Goal: Task Accomplishment & Management: Complete application form

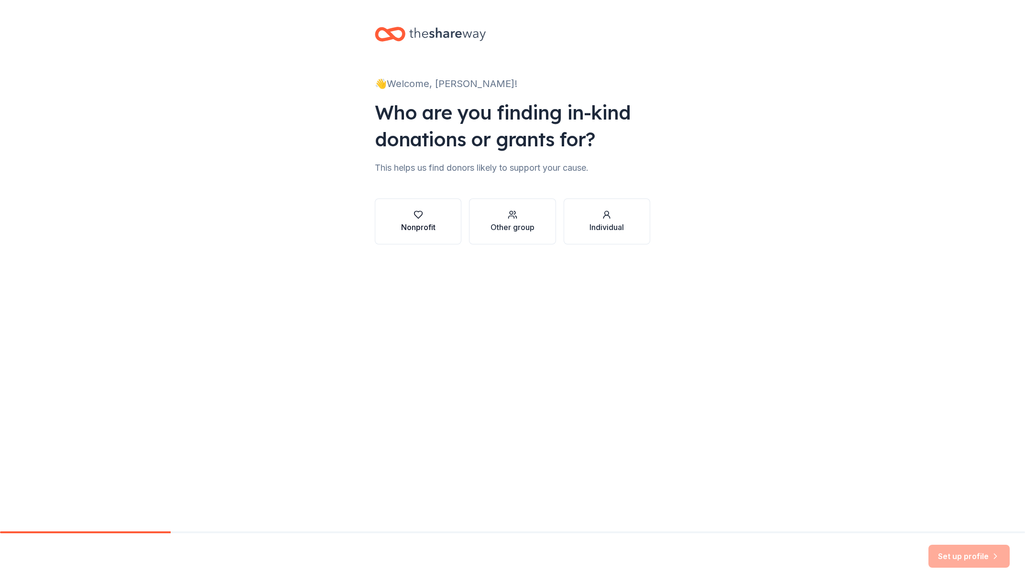
click at [417, 226] on div "Nonprofit" at bounding box center [418, 226] width 34 height 11
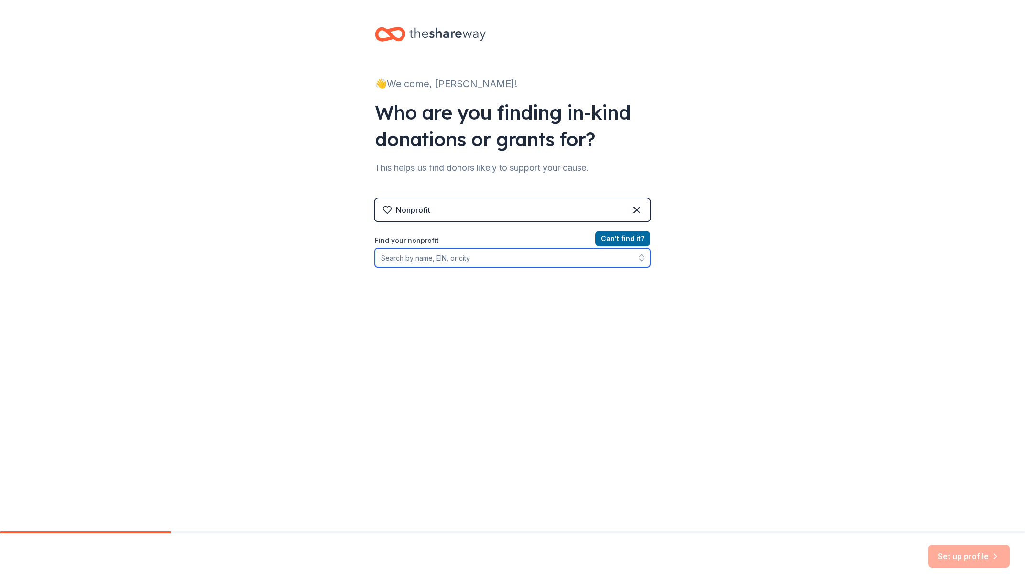
click at [445, 259] on input "Find your nonprofit" at bounding box center [512, 257] width 275 height 19
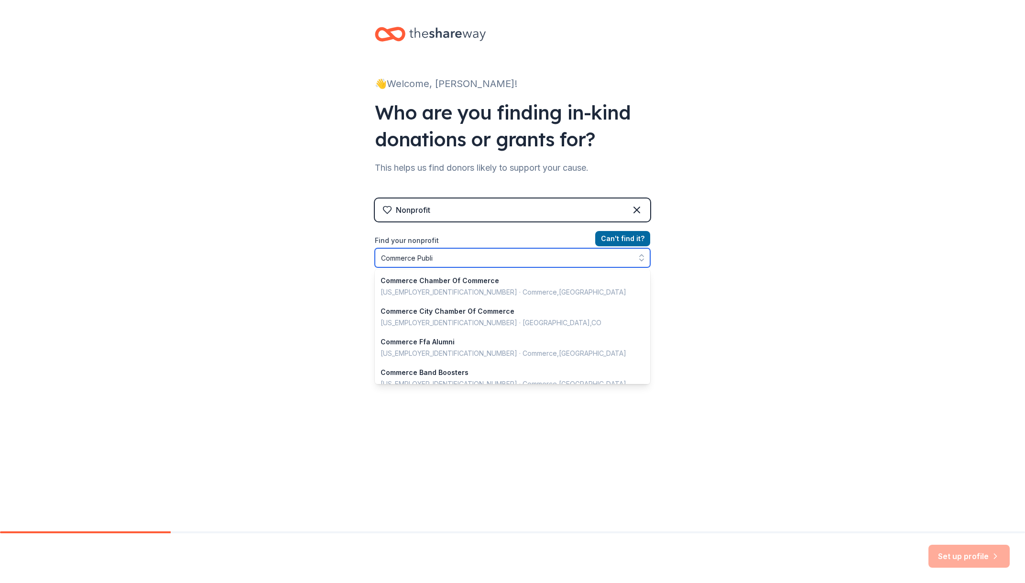
type input "Commerce Public"
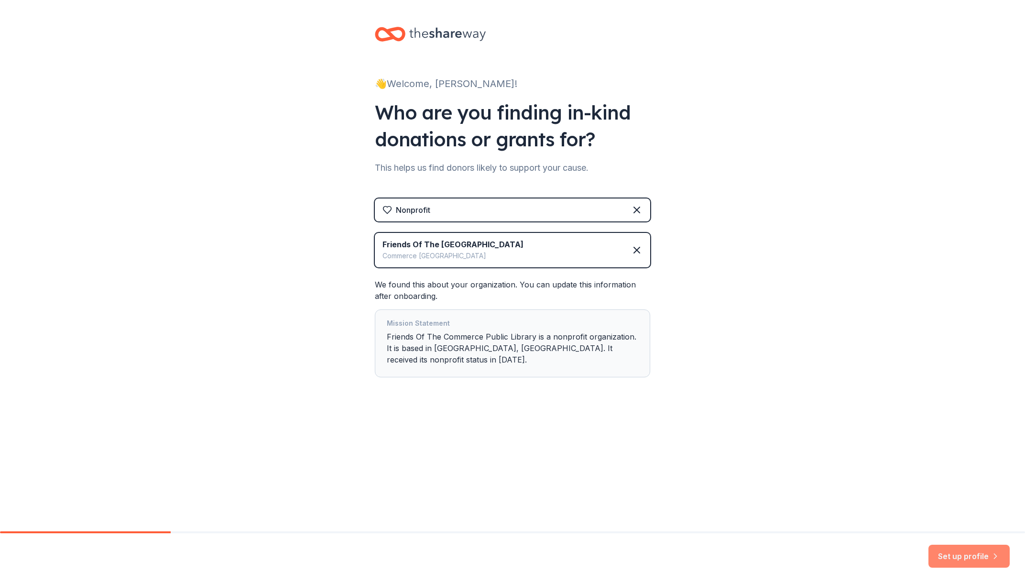
click at [970, 554] on button "Set up profile" at bounding box center [969, 556] width 81 height 23
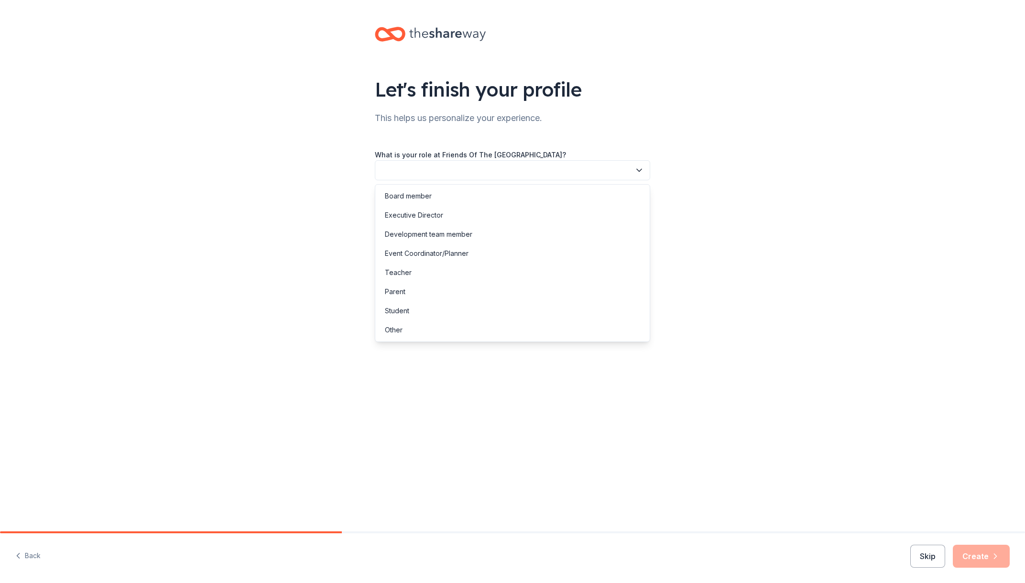
click at [438, 171] on button "button" at bounding box center [512, 170] width 275 height 20
click at [422, 211] on div "Executive Director" at bounding box center [414, 214] width 58 height 11
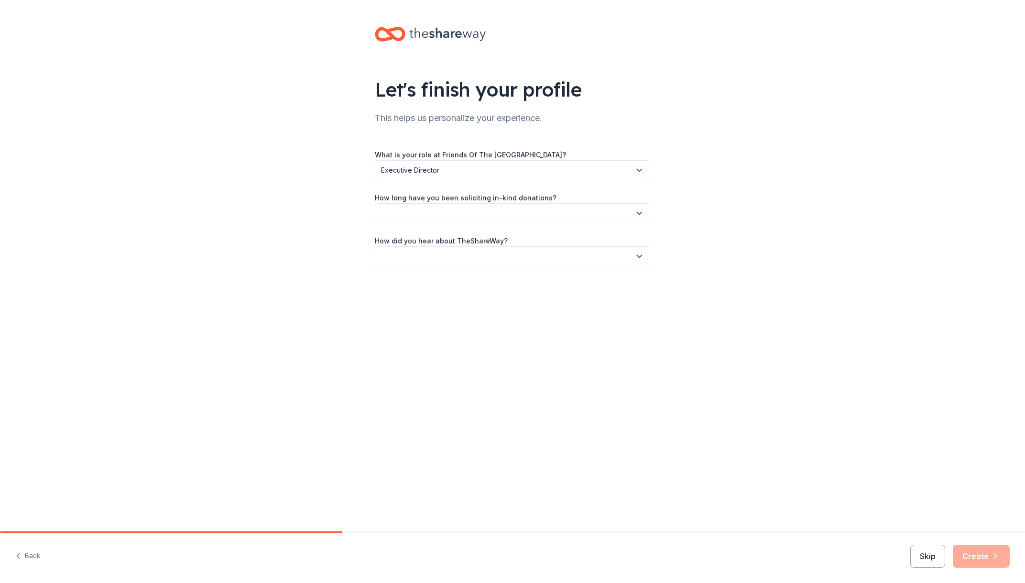
click at [425, 212] on button "button" at bounding box center [512, 213] width 275 height 20
click at [418, 239] on div "This is my first time!" at bounding box center [415, 238] width 61 height 11
click at [433, 220] on button "This is my first time!" at bounding box center [512, 213] width 275 height 20
click at [427, 254] on div "1 to 2 years" at bounding box center [512, 258] width 271 height 19
click at [435, 258] on button "button" at bounding box center [512, 256] width 275 height 20
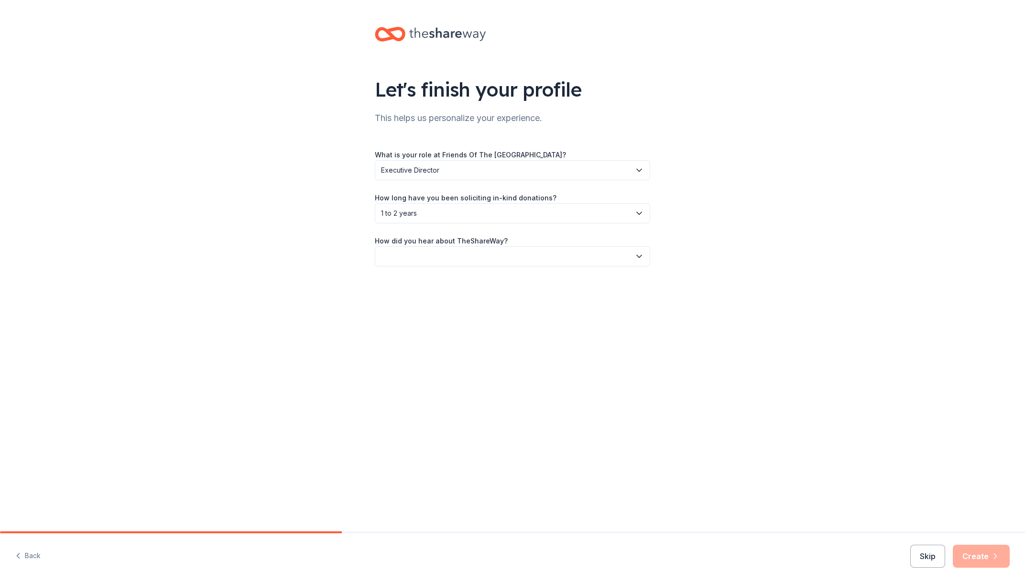
click at [427, 261] on button "button" at bounding box center [512, 256] width 275 height 20
click at [419, 250] on button "button" at bounding box center [512, 256] width 275 height 20
click at [401, 354] on div "Other" at bounding box center [394, 358] width 18 height 11
click at [450, 304] on input "Please specify how you heard about us:" at bounding box center [512, 301] width 275 height 20
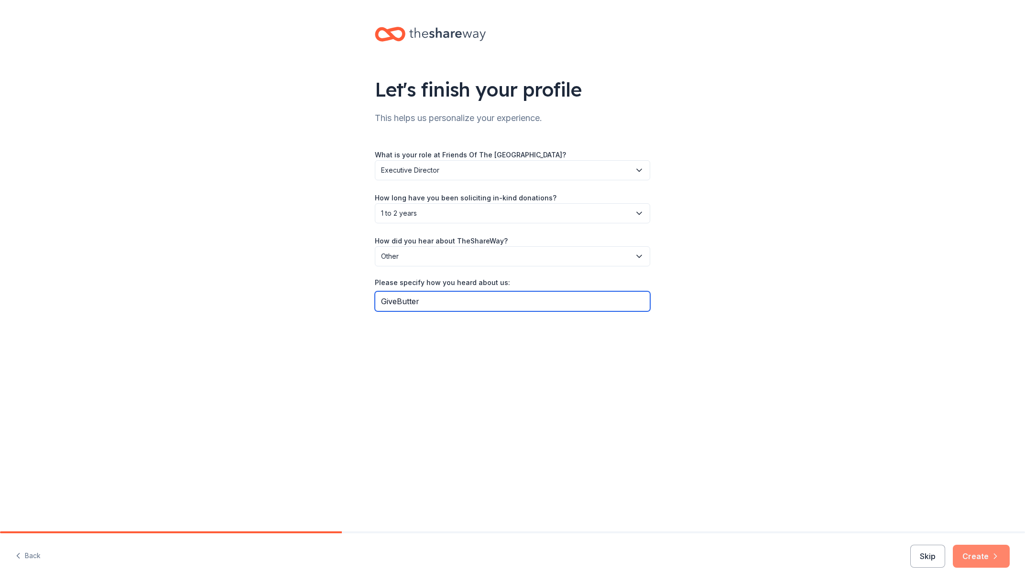
type input "GiveButter"
click at [974, 559] on button "Create" at bounding box center [981, 556] width 57 height 23
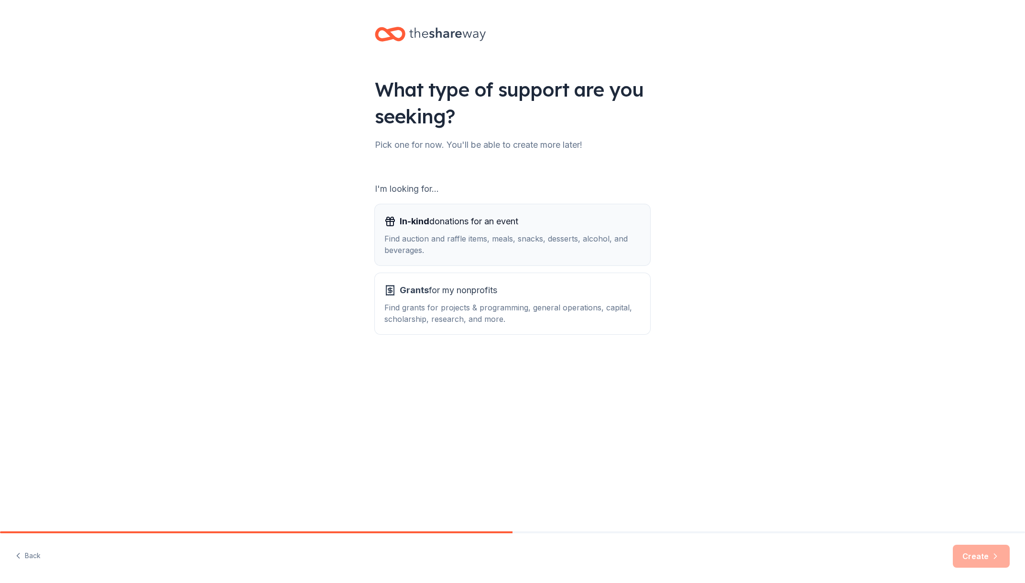
click at [474, 244] on div "Find auction and raffle items, meals, snacks, desserts, alcohol, and beverages." at bounding box center [512, 244] width 256 height 23
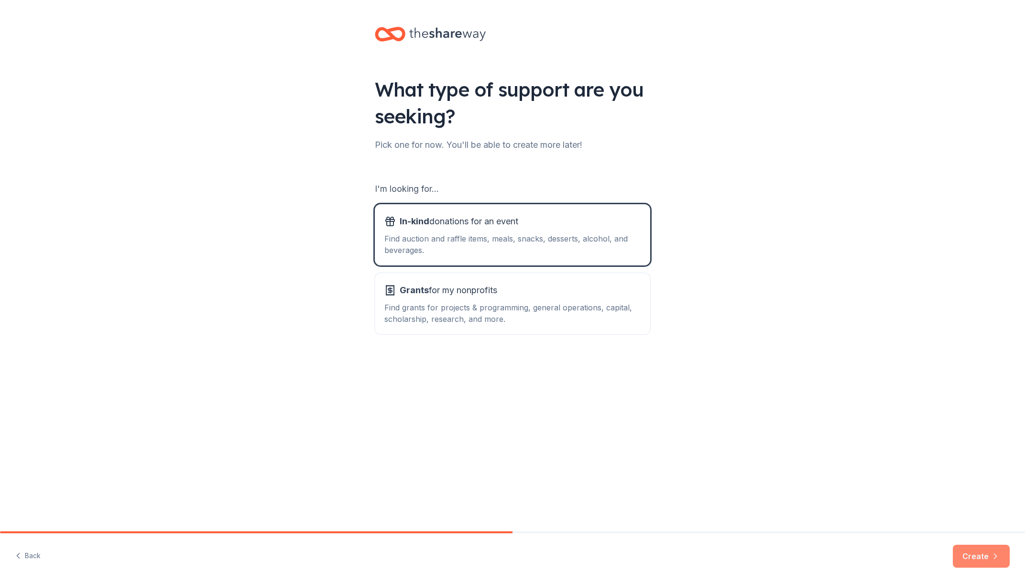
click at [977, 559] on button "Create" at bounding box center [981, 556] width 57 height 23
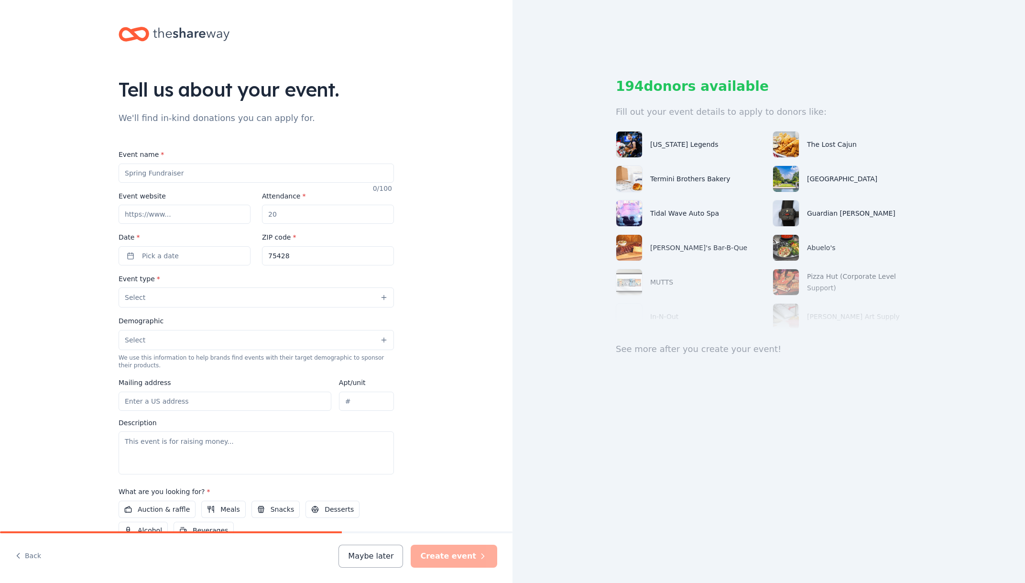
click at [188, 176] on input "Event name *" at bounding box center [256, 173] width 275 height 19
type input "Jazz Age Jubilee"
click at [174, 211] on input "Event website" at bounding box center [185, 214] width 132 height 19
paste input "https://givebutter.com/c/JazzAgeJubilee"
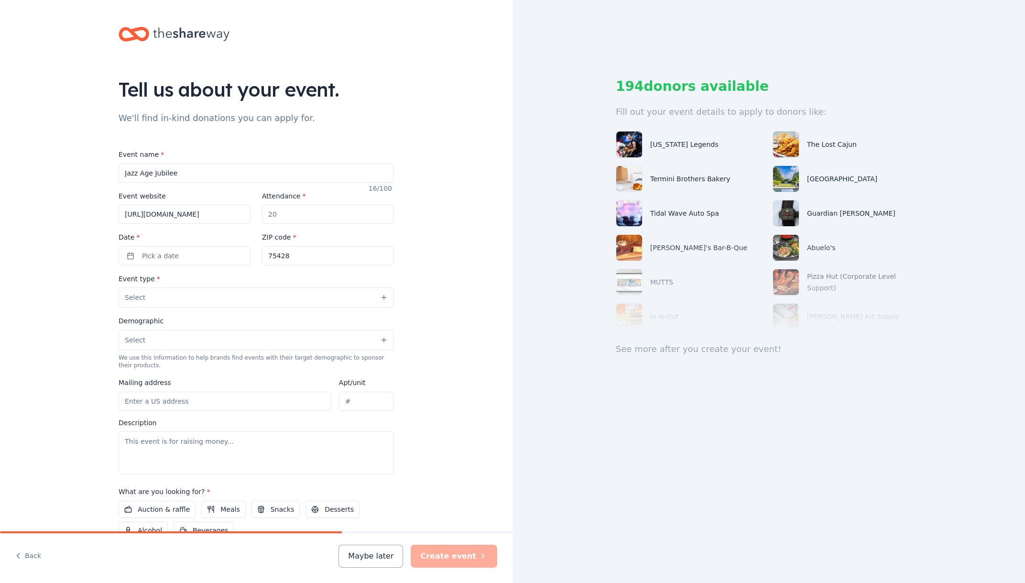
type input "https://givebutter.com/c/JazzAgeJubilee"
click at [297, 217] on input "Attendance *" at bounding box center [328, 214] width 132 height 19
type input "100"
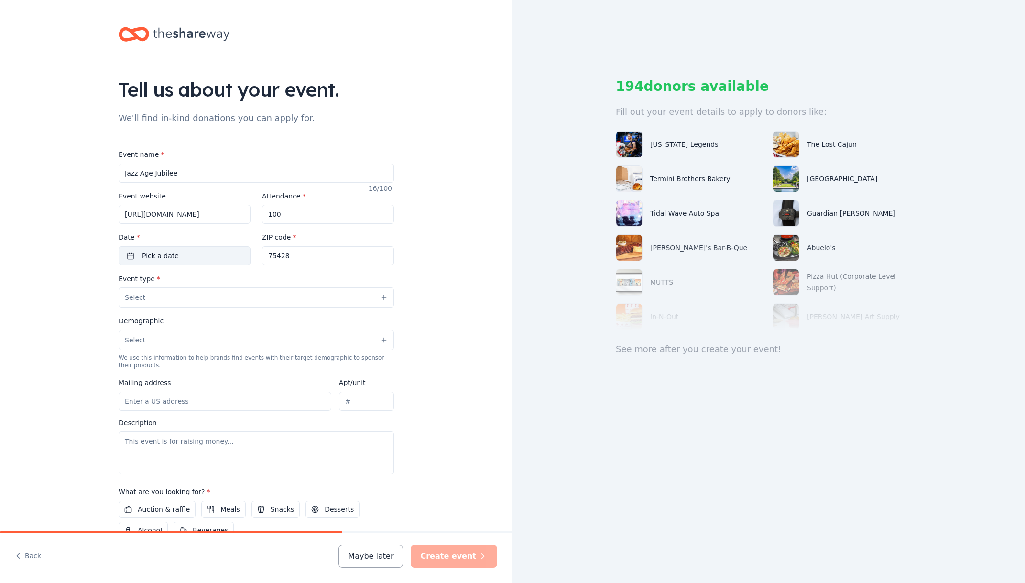
click at [156, 260] on span "Pick a date" at bounding box center [160, 255] width 37 height 11
click at [235, 278] on button "Go to next month" at bounding box center [232, 280] width 13 height 13
click at [198, 354] on button "16" at bounding box center [198, 359] width 17 height 17
click at [332, 235] on div "ZIP code * 75428" at bounding box center [328, 248] width 132 height 34
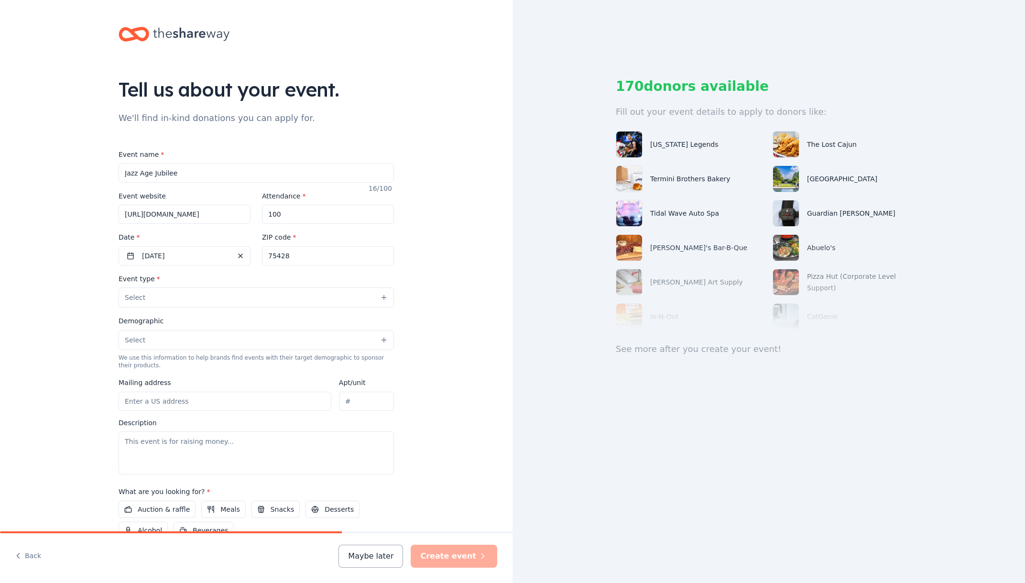
click at [444, 253] on div "Tell us about your event. We'll find in-kind donations you can apply for. Event…" at bounding box center [256, 318] width 513 height 636
click at [158, 296] on button "Select" at bounding box center [256, 297] width 275 height 20
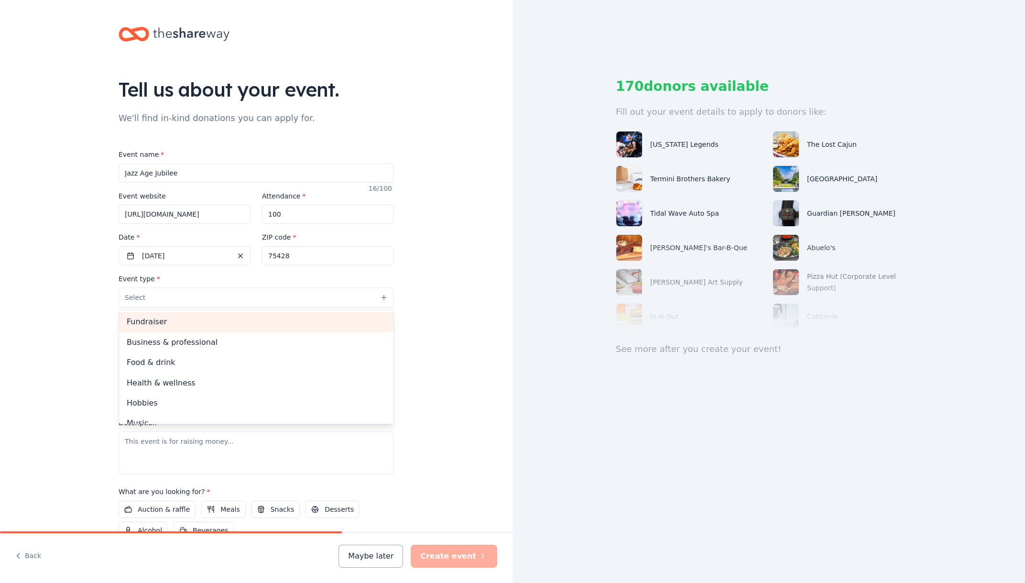
click at [169, 325] on span "Fundraiser" at bounding box center [256, 322] width 259 height 12
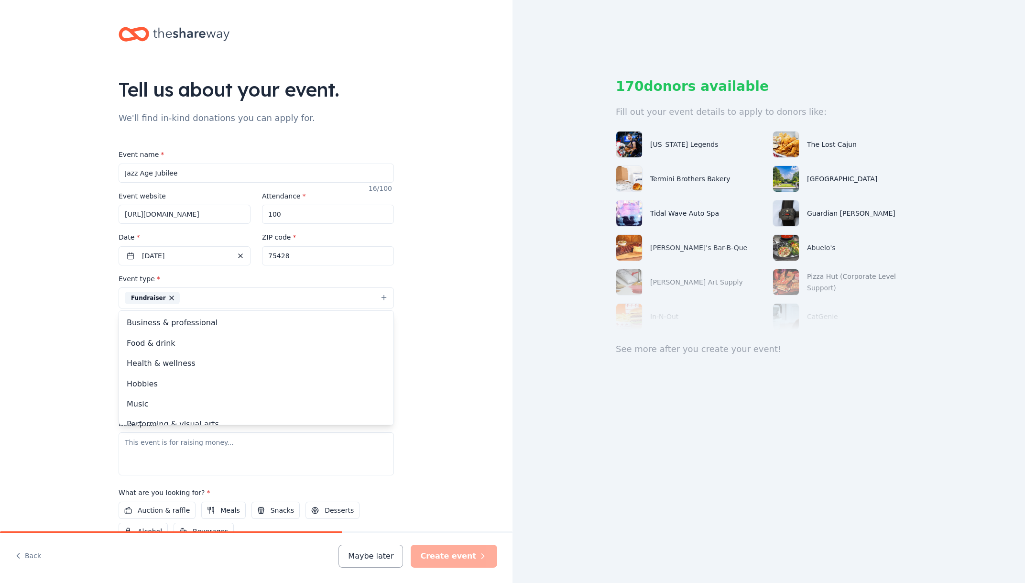
click at [443, 327] on div "Tell us about your event. We'll find in-kind donations you can apply for. Event…" at bounding box center [256, 318] width 513 height 637
click at [289, 296] on button "Fundraiser" at bounding box center [256, 297] width 275 height 21
click at [188, 344] on span "Food & drink" at bounding box center [256, 343] width 259 height 12
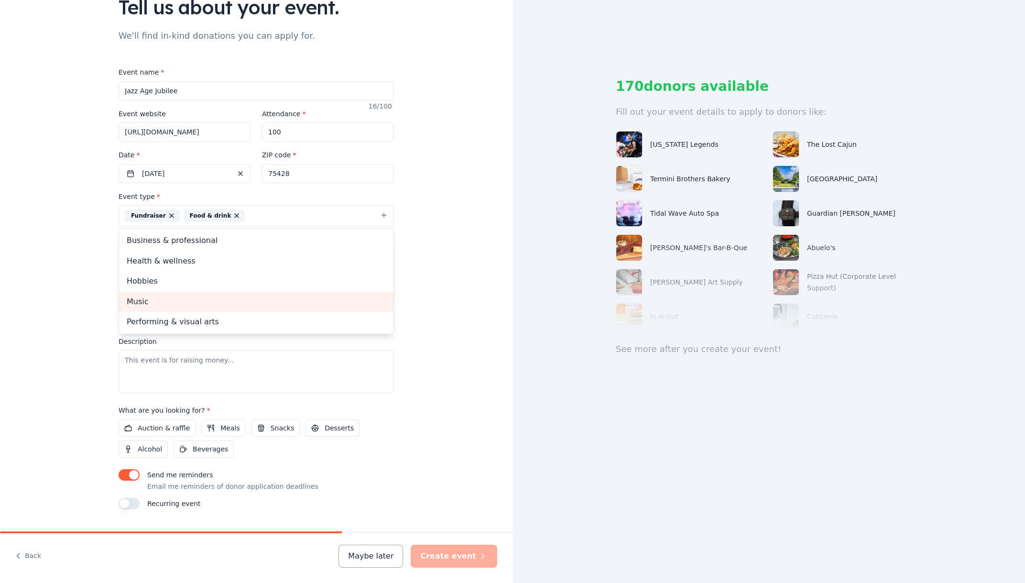
scroll to position [96, 0]
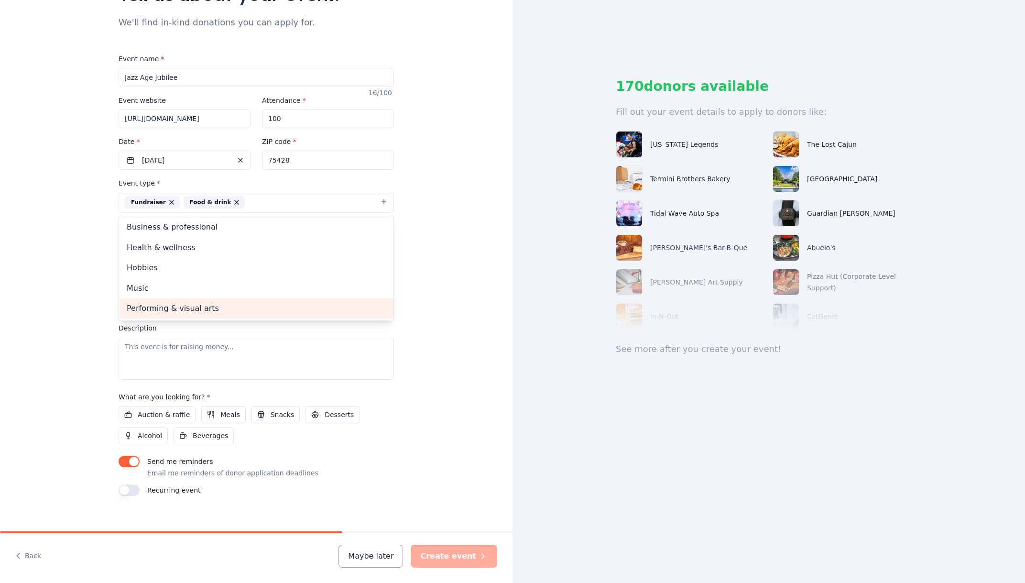
click at [200, 304] on span "Performing & visual arts" at bounding box center [256, 308] width 259 height 12
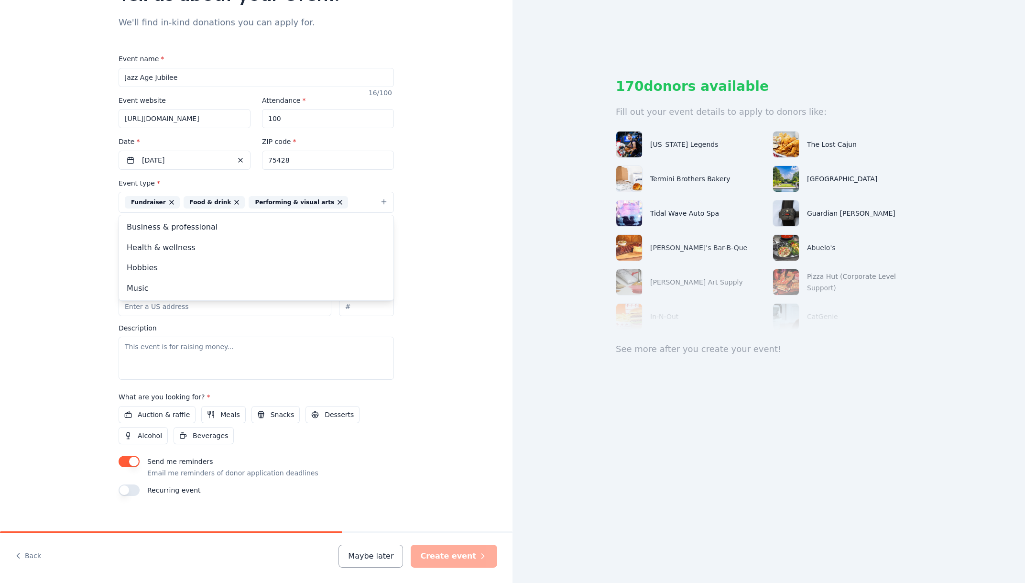
click at [444, 288] on div "Tell us about your event. We'll find in-kind donations you can apply for. Event…" at bounding box center [256, 222] width 513 height 637
click at [158, 246] on button "Select" at bounding box center [256, 245] width 275 height 20
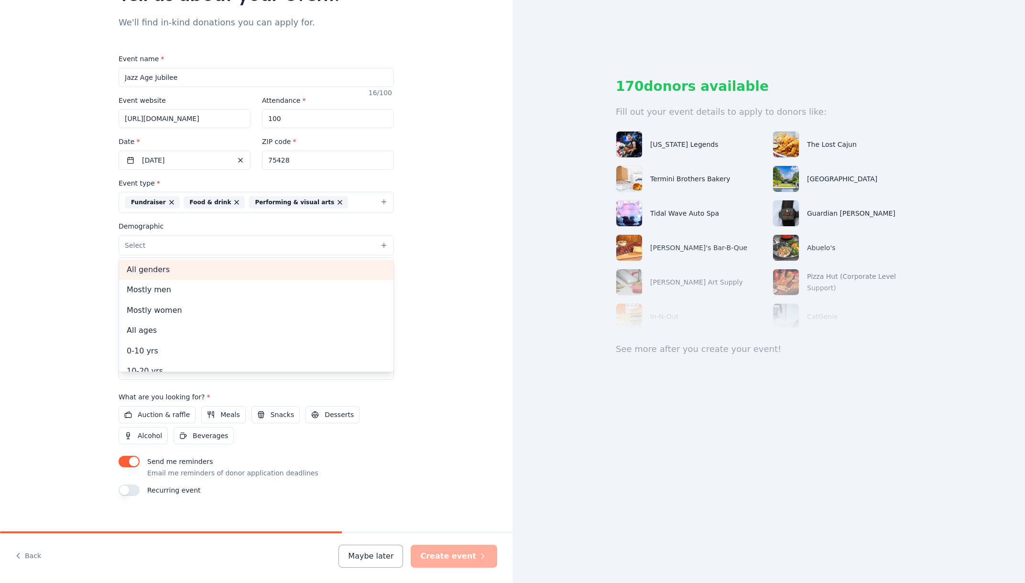
click at [158, 269] on span "All genders" at bounding box center [256, 269] width 259 height 12
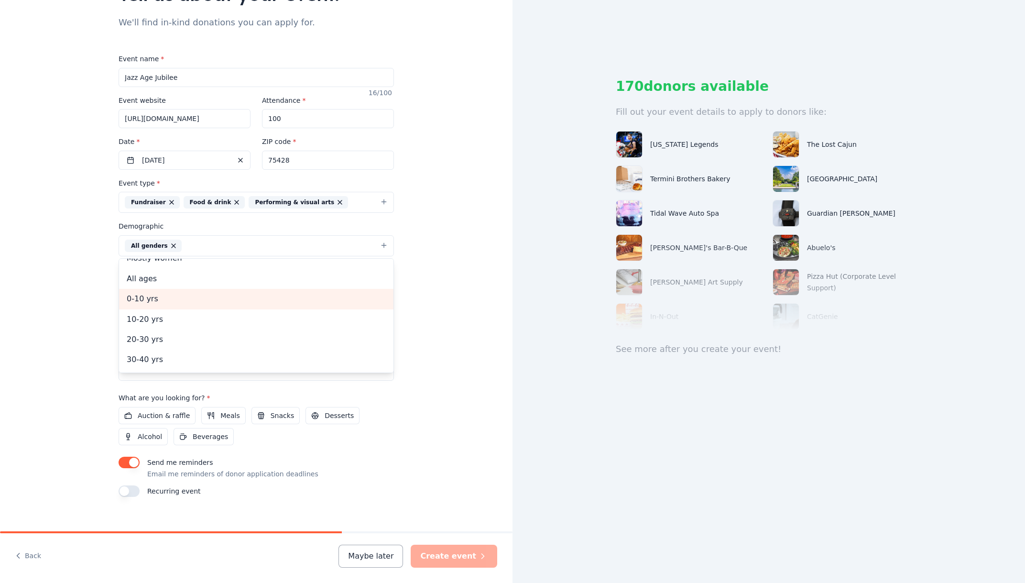
scroll to position [48, 0]
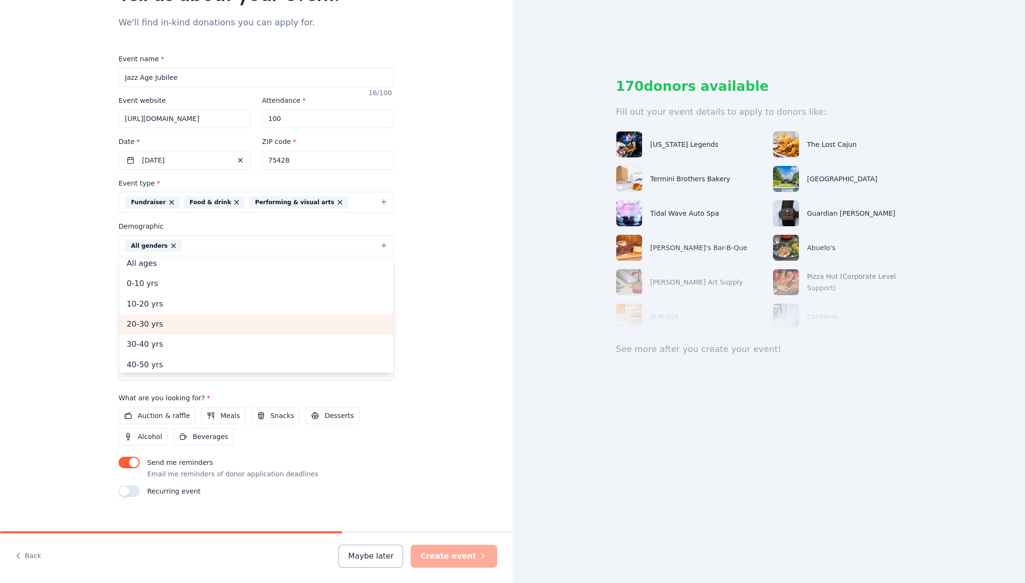
click at [160, 328] on span "20-30 yrs" at bounding box center [256, 324] width 259 height 12
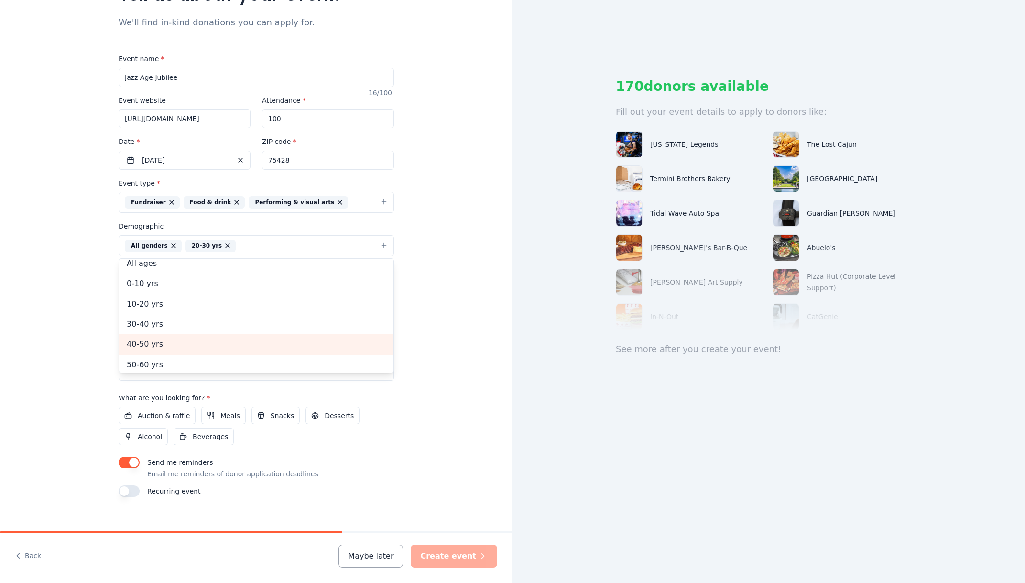
click at [164, 343] on span "40-50 yrs" at bounding box center [256, 344] width 259 height 12
click at [173, 365] on span "60-70 yrs" at bounding box center [256, 362] width 259 height 12
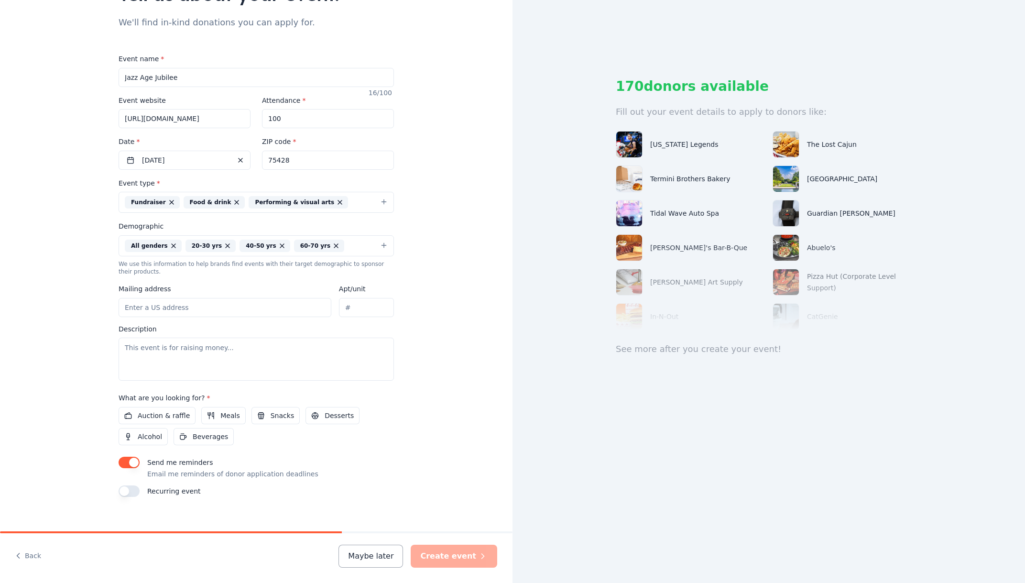
click at [340, 246] on button "All genders 20-30 yrs 40-50 yrs 60-70 yrs" at bounding box center [256, 245] width 275 height 21
click at [341, 245] on button "All genders 20-30 yrs 40-50 yrs 60-70 yrs" at bounding box center [256, 245] width 275 height 21
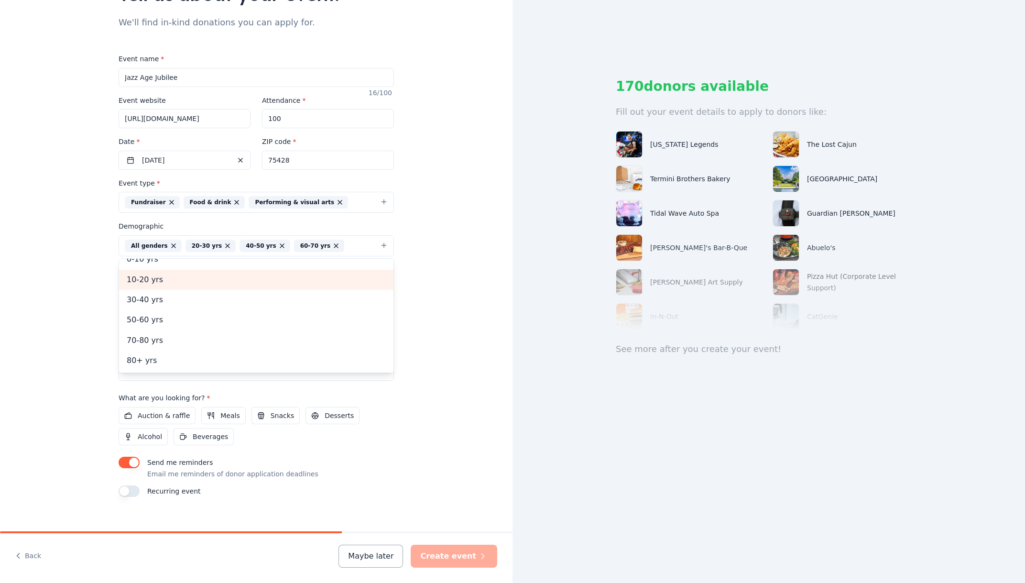
scroll to position [73, 0]
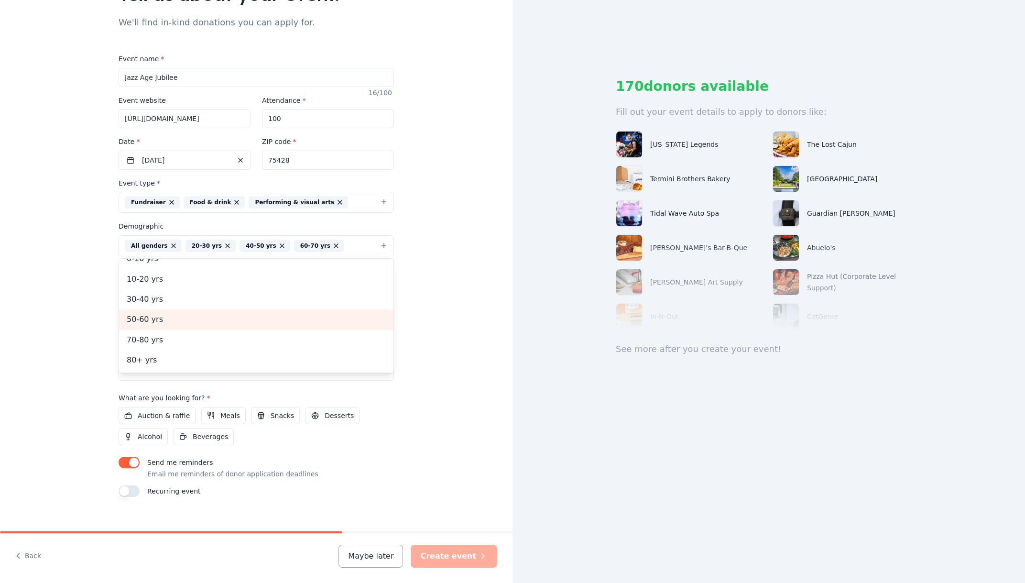
click at [153, 318] on span "50-60 yrs" at bounding box center [256, 319] width 259 height 12
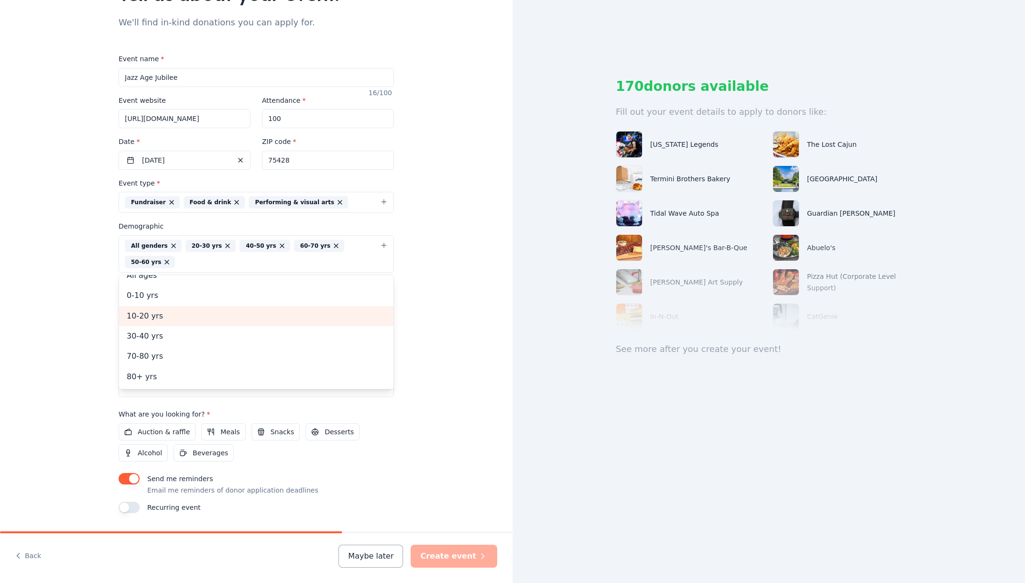
scroll to position [52, 0]
click at [349, 249] on div "All genders 20-30 yrs 40-50 yrs 60-70 yrs 50-60 yrs" at bounding box center [251, 254] width 252 height 29
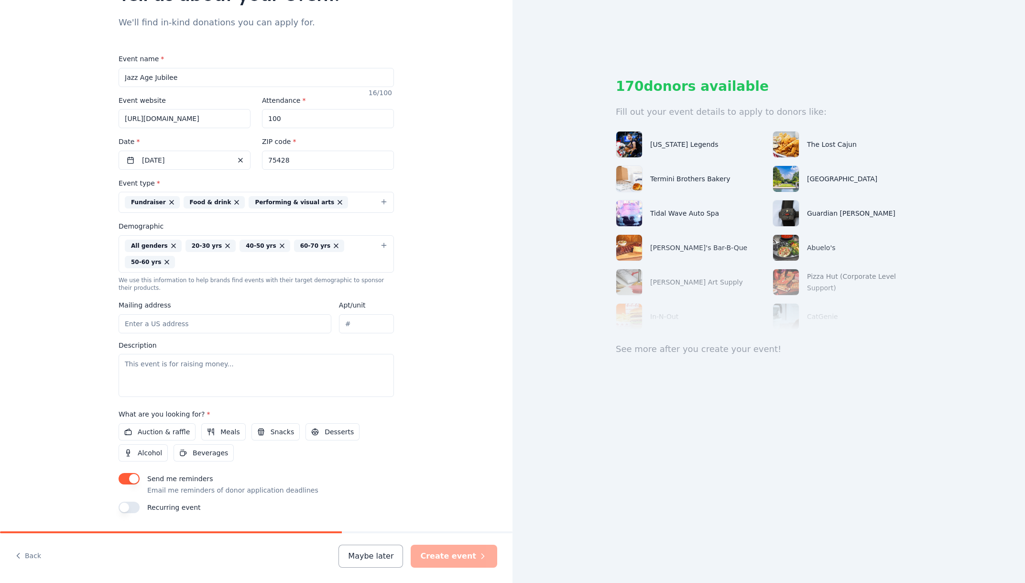
click at [334, 252] on div "All genders 20-30 yrs 40-50 yrs 60-70 yrs 50-60 yrs" at bounding box center [251, 254] width 252 height 29
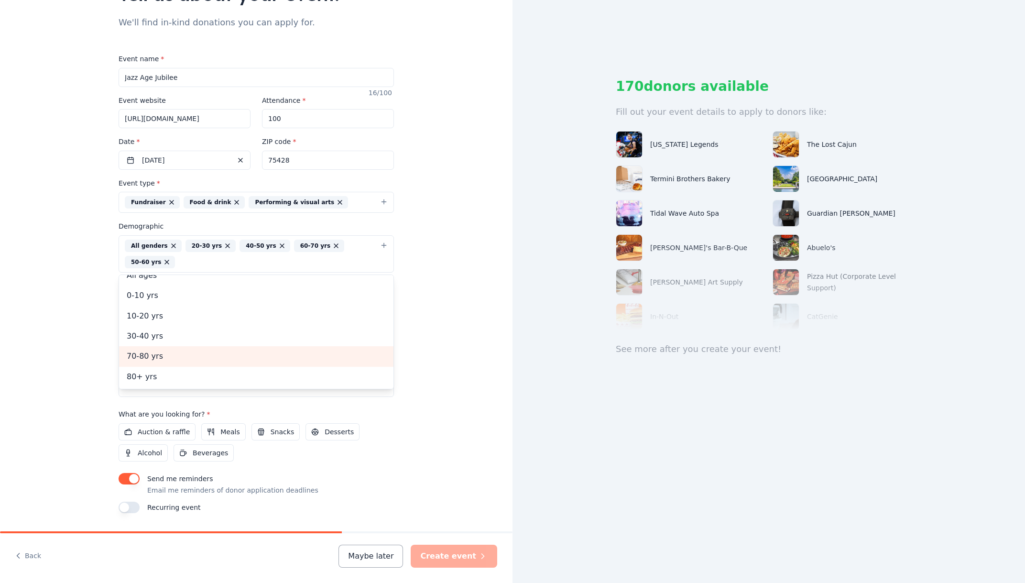
click at [166, 353] on span "70-80 yrs" at bounding box center [256, 356] width 259 height 12
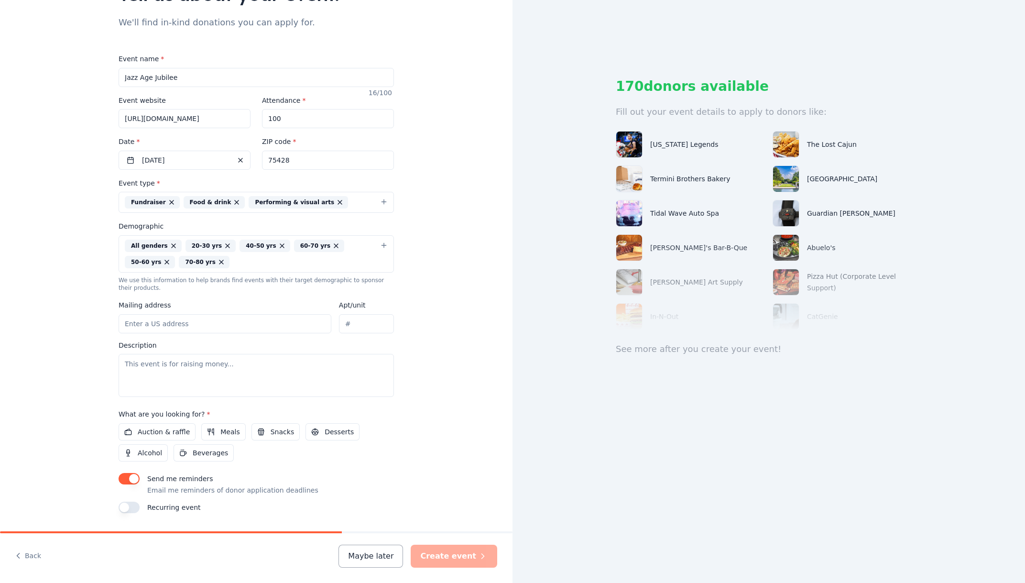
click at [236, 264] on div "All genders 20-30 yrs 40-50 yrs 60-70 yrs 50-60 yrs 70-80 yrs" at bounding box center [251, 254] width 252 height 29
click at [264, 253] on div "All genders 20-30 yrs 40-50 yrs 60-70 yrs 50-60 yrs 70-80 yrs" at bounding box center [251, 254] width 252 height 29
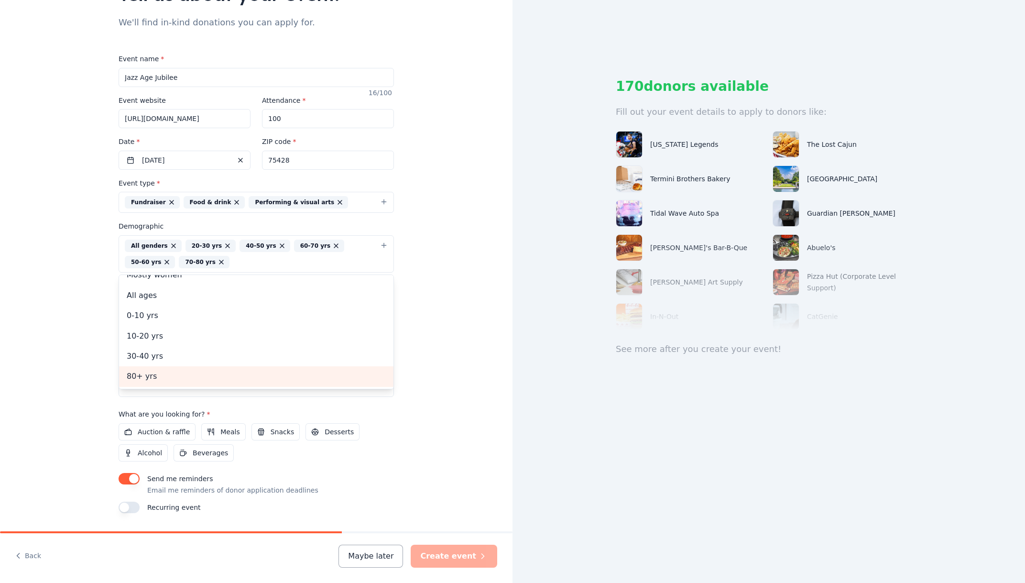
click at [154, 382] on span "80+ yrs" at bounding box center [256, 376] width 259 height 12
click at [430, 279] on div "Tell us about your event. We'll find in-kind donations you can apply for. Event…" at bounding box center [256, 231] width 513 height 655
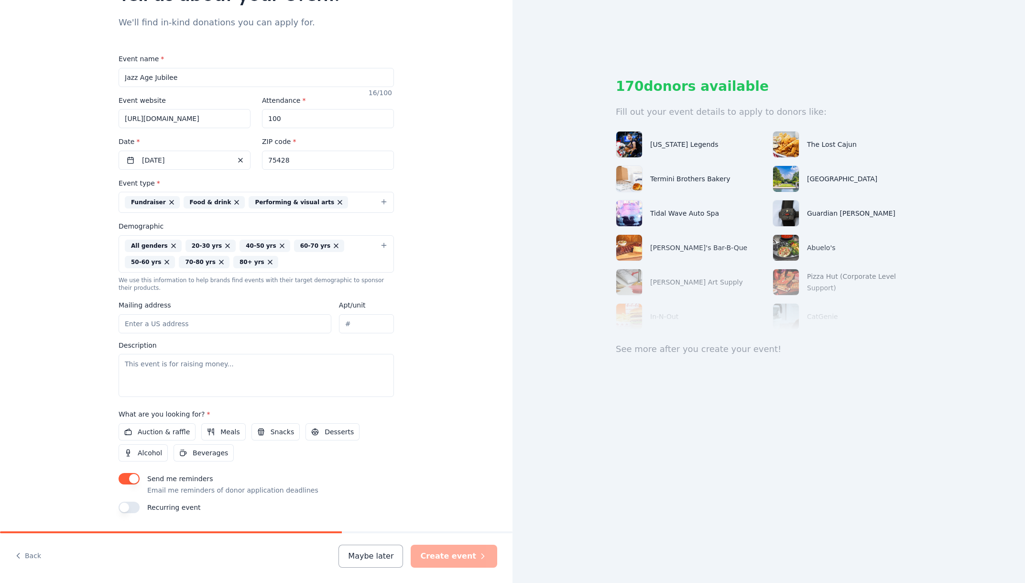
click at [190, 326] on input "Mailing address" at bounding box center [225, 323] width 213 height 19
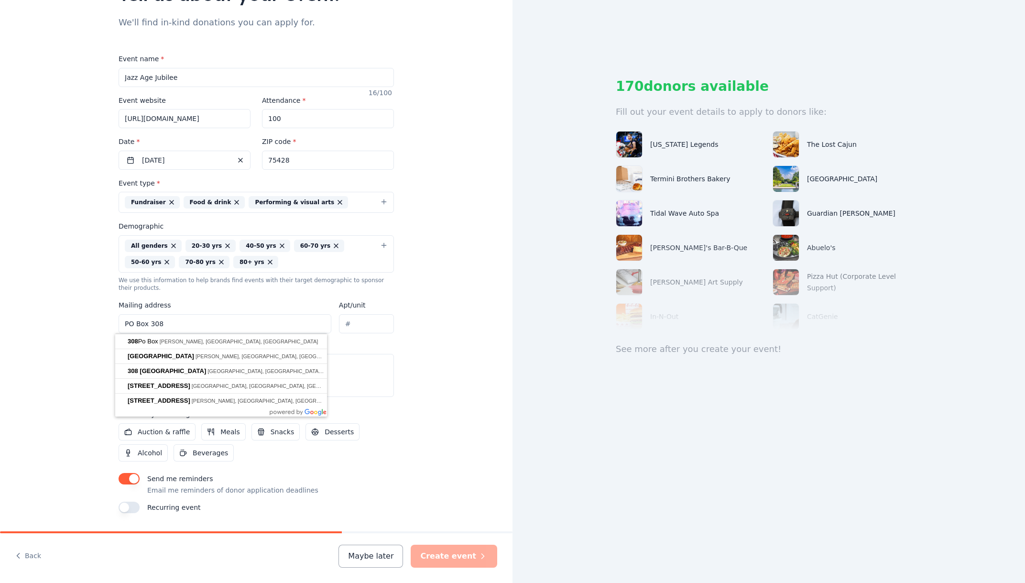
click at [74, 353] on div "Tell us about your event. We'll find in-kind donations you can apply for. Event…" at bounding box center [256, 231] width 513 height 655
click at [195, 328] on input "PO Box 308" at bounding box center [225, 323] width 213 height 19
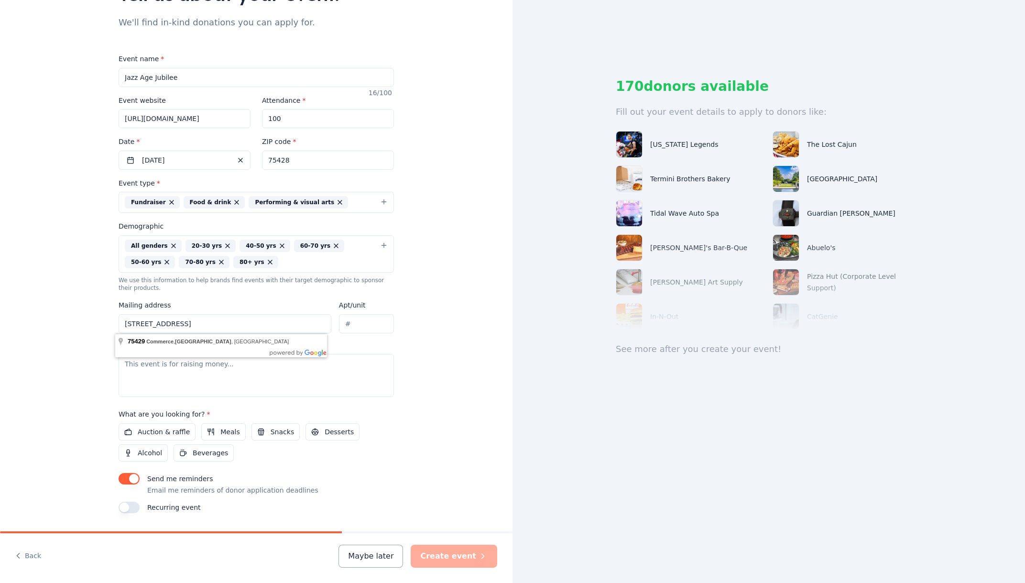
type input "PO Box 308 Commerce, TX 75429"
click at [419, 331] on div "Tell us about your event. We'll find in-kind donations you can apply for. Event…" at bounding box center [256, 231] width 513 height 655
click at [235, 354] on div "Description" at bounding box center [256, 369] width 275 height 56
click at [226, 363] on textarea at bounding box center [256, 375] width 275 height 43
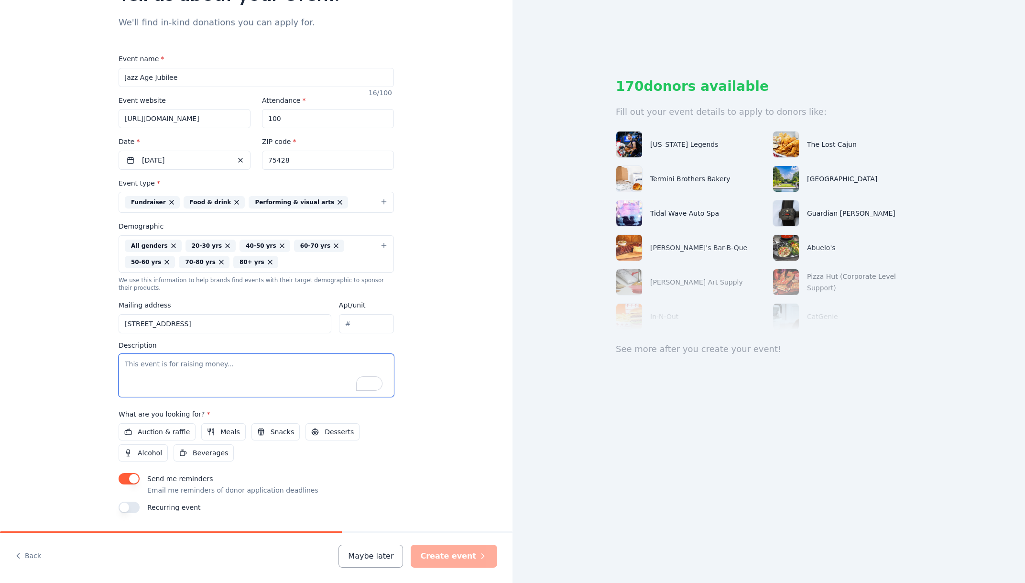
click at [187, 363] on textarea "To enrich screen reader interactions, please activate Accessibility in Grammarl…" at bounding box center [256, 375] width 275 height 43
paste textarea "The Jazz Age Jubilee is raising funds to support the Commerce Public Library’s …"
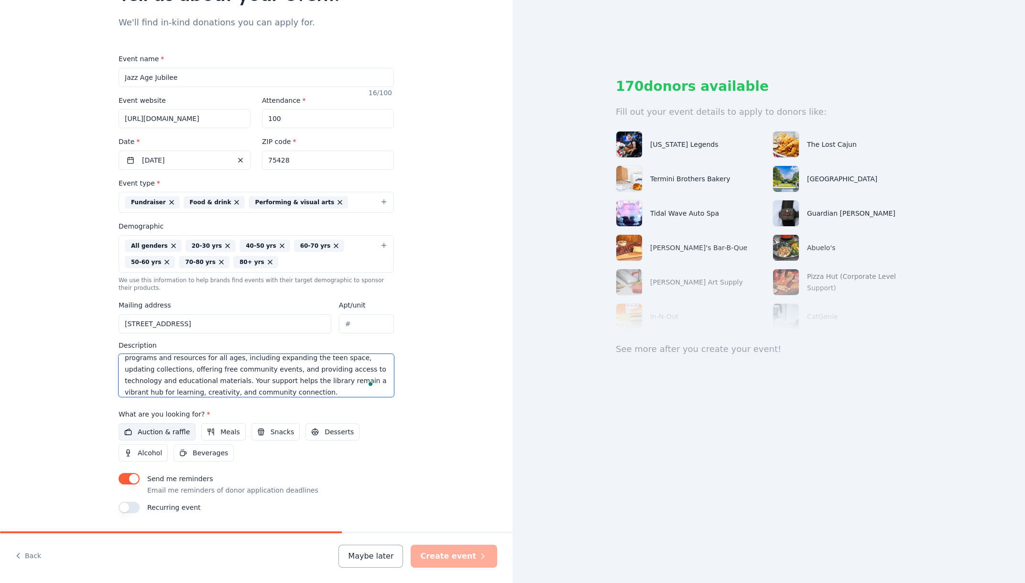
type textarea "The Jazz Age Jubilee is raising funds to support the Commerce Public Library’s …"
click at [151, 430] on span "Auction & raffle" at bounding box center [164, 431] width 52 height 11
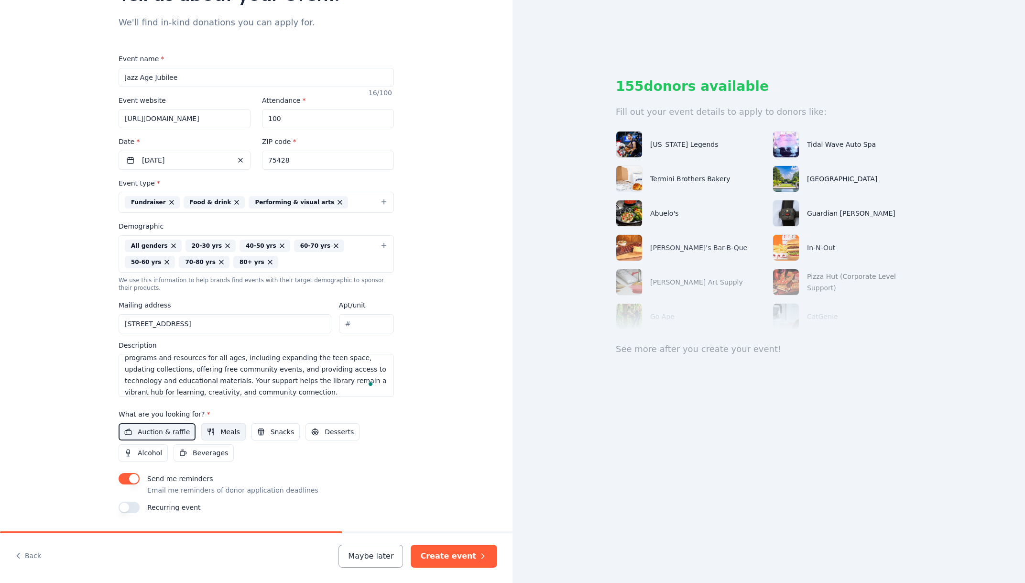
click at [221, 431] on span "Meals" at bounding box center [229, 431] width 19 height 11
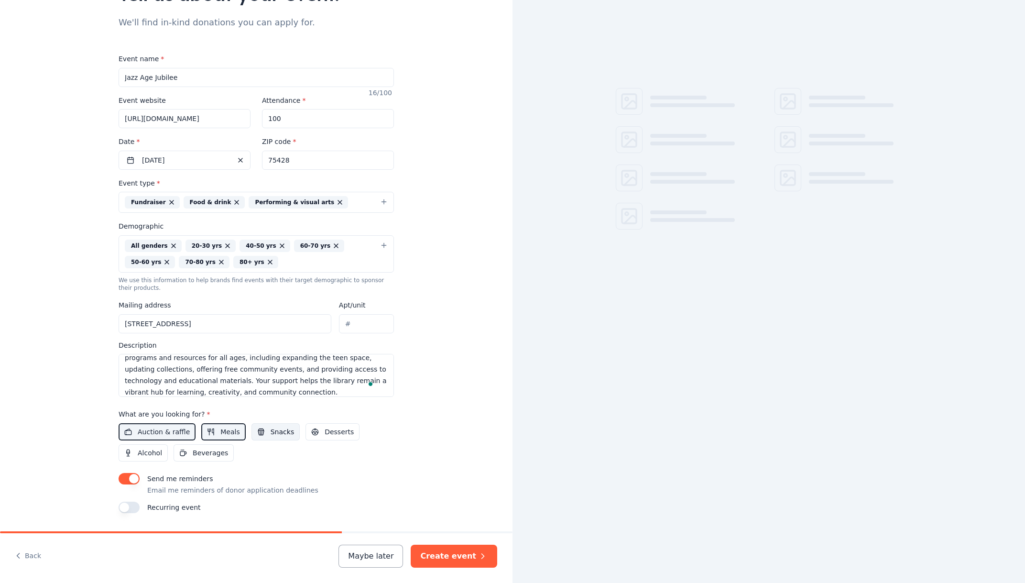
click at [271, 432] on span "Snacks" at bounding box center [282, 431] width 23 height 11
click at [325, 434] on span "Desserts" at bounding box center [339, 431] width 29 height 11
click at [139, 456] on span "Alcohol" at bounding box center [150, 452] width 24 height 11
click at [200, 450] on span "Beverages" at bounding box center [210, 452] width 35 height 11
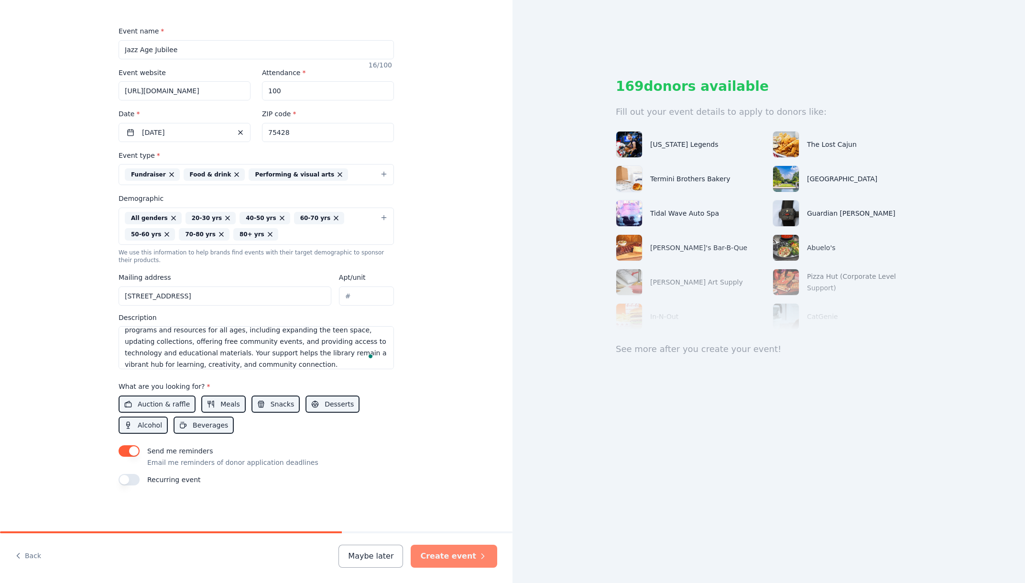
click at [454, 554] on button "Create event" at bounding box center [454, 556] width 87 height 23
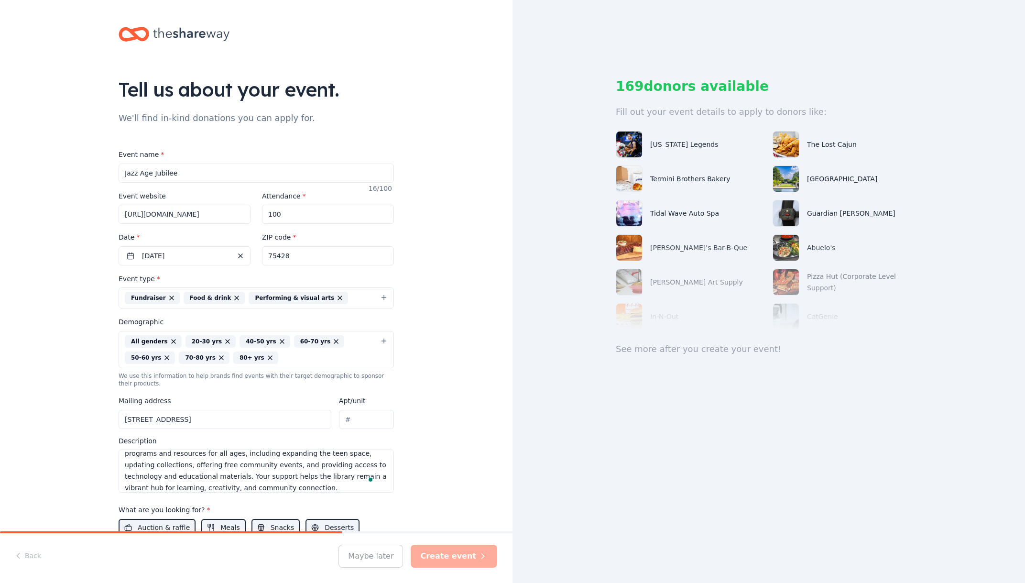
scroll to position [0, 0]
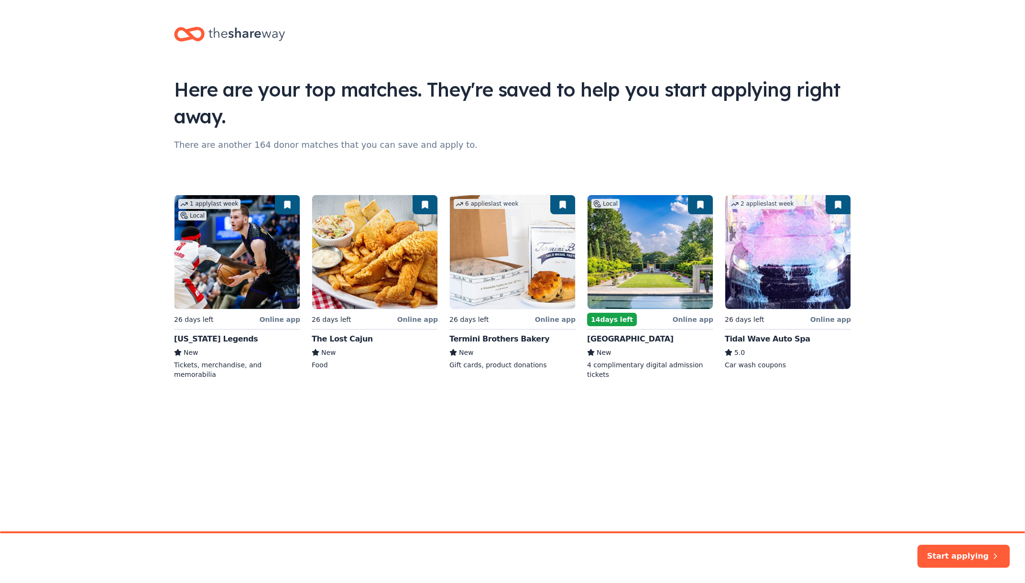
click at [645, 287] on div "1 apply last week Local 26 days left Online app Texas Legends New Tickets, merc…" at bounding box center [512, 287] width 677 height 185
click at [965, 548] on button "Start applying" at bounding box center [964, 550] width 92 height 23
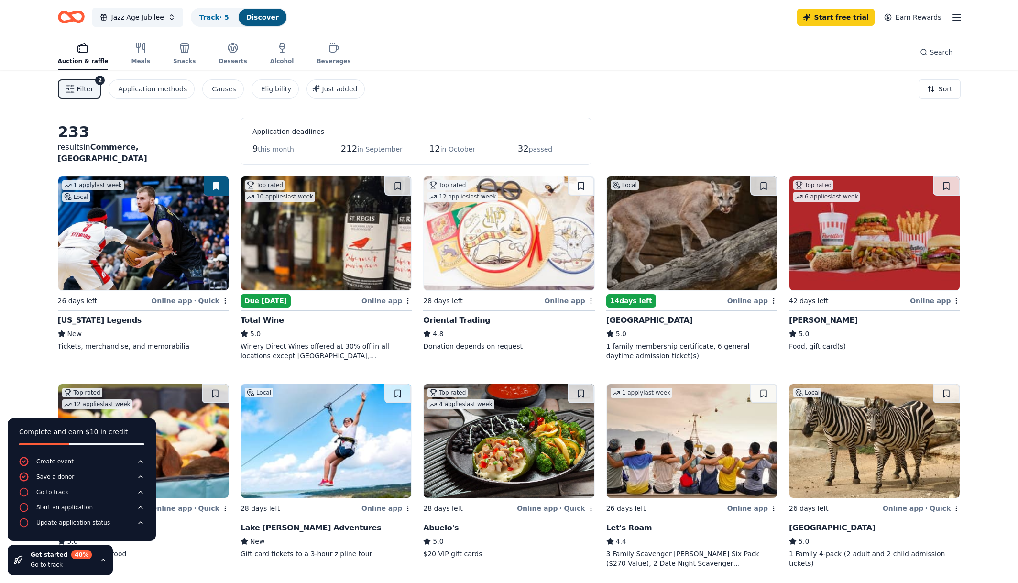
click at [678, 251] on img at bounding box center [692, 233] width 170 height 114
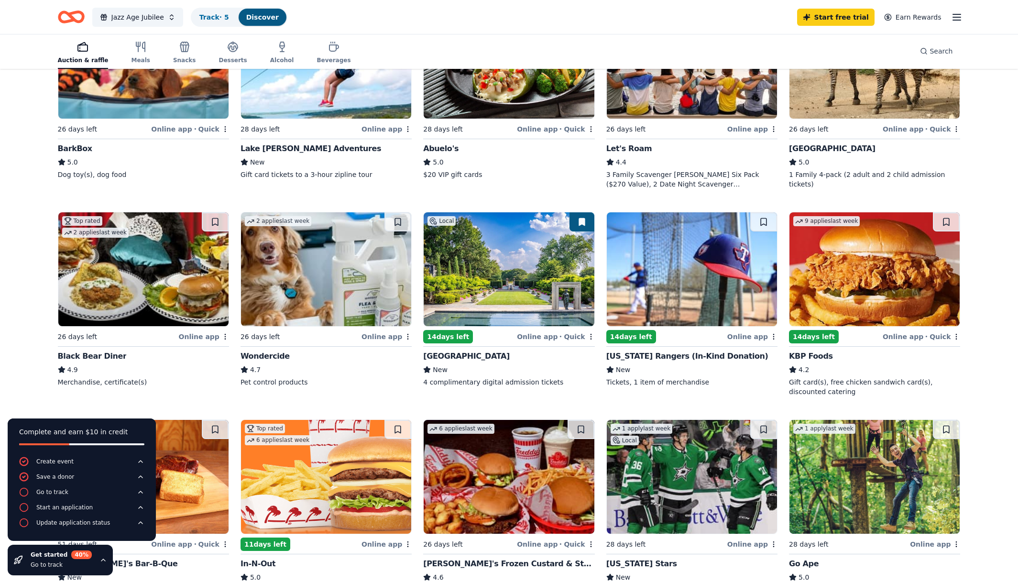
scroll to position [383, 0]
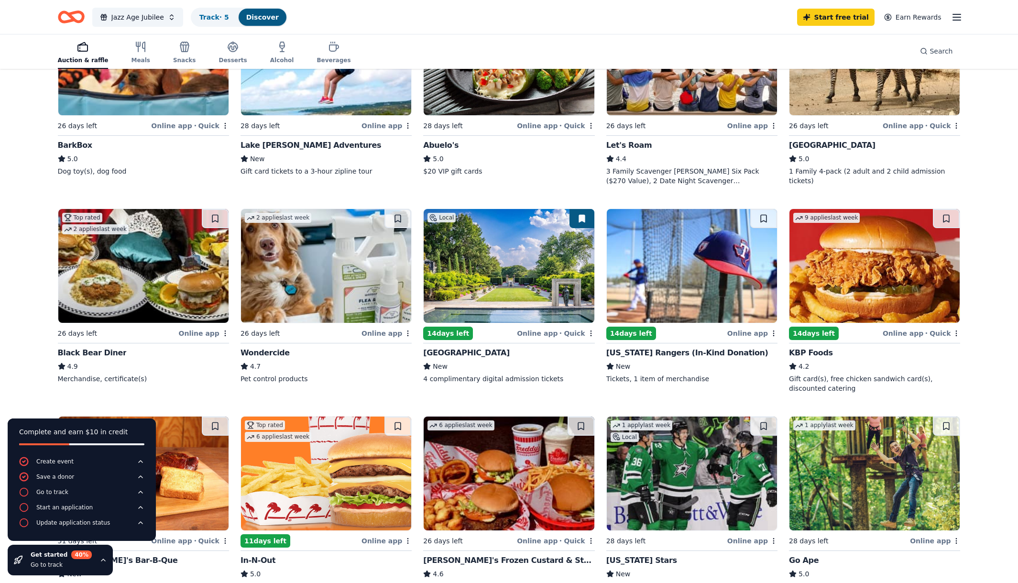
click at [523, 274] on img at bounding box center [509, 266] width 170 height 114
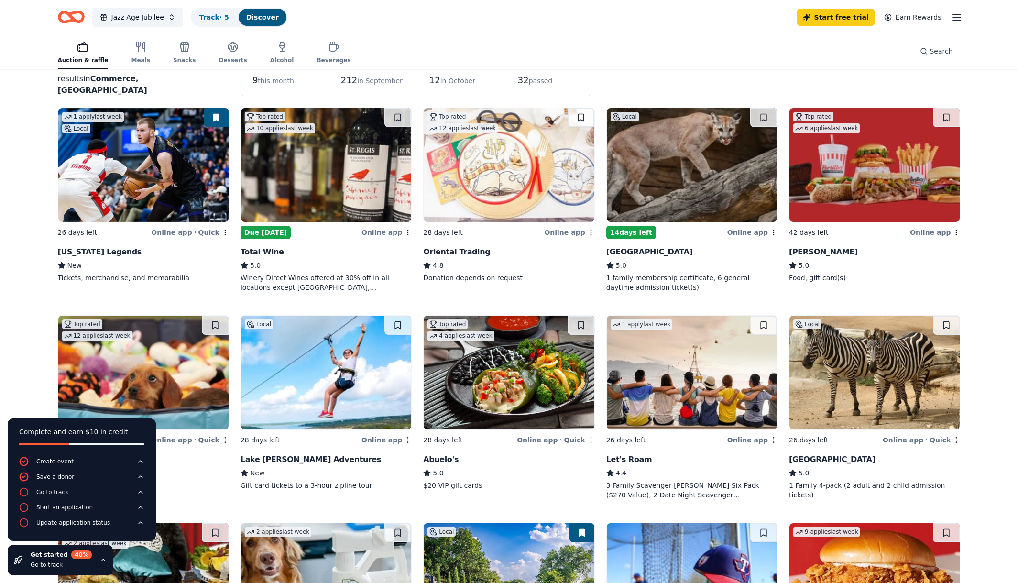
scroll to position [0, 0]
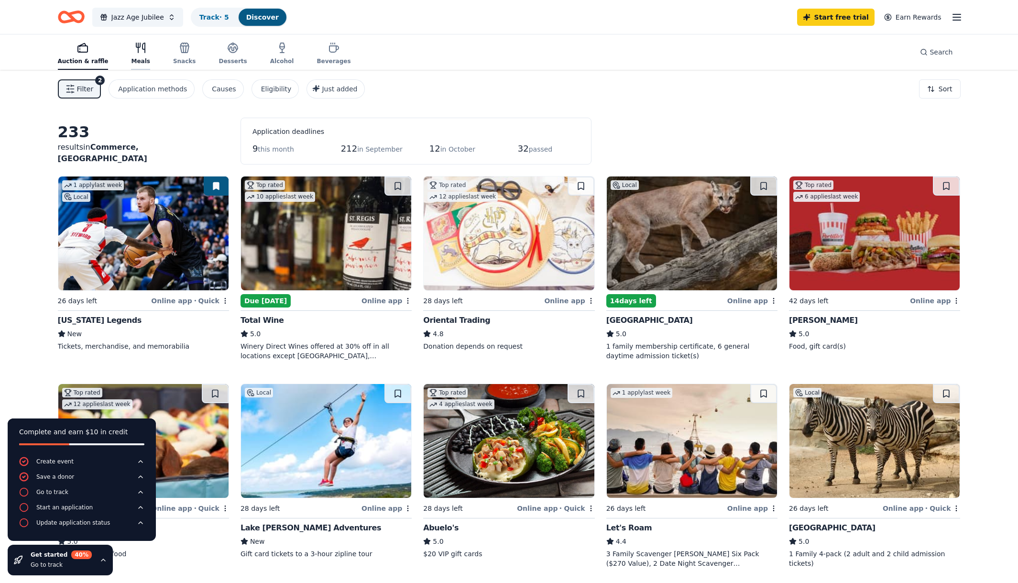
click at [133, 59] on div "Meals" at bounding box center [140, 61] width 19 height 8
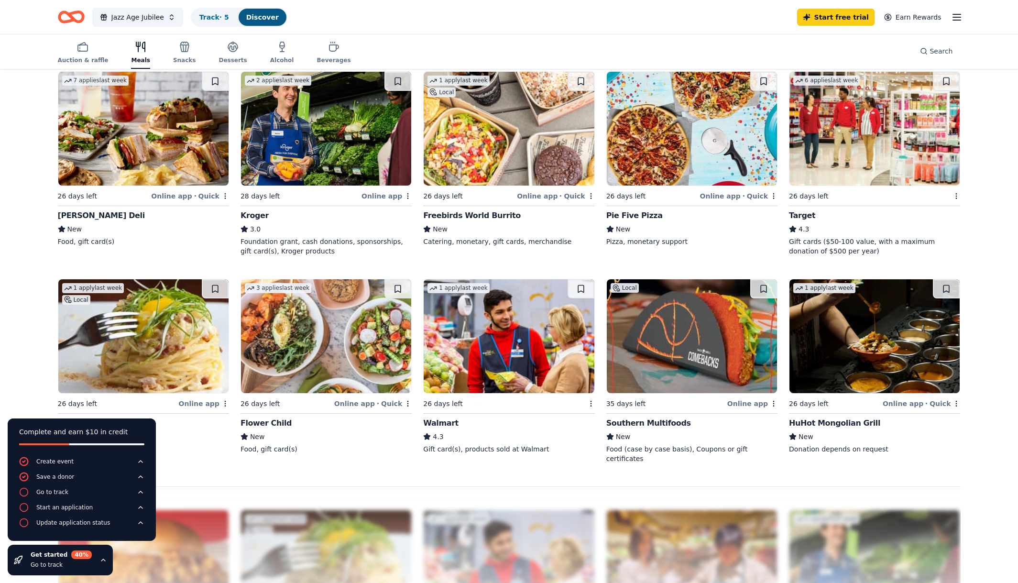
scroll to position [223, 0]
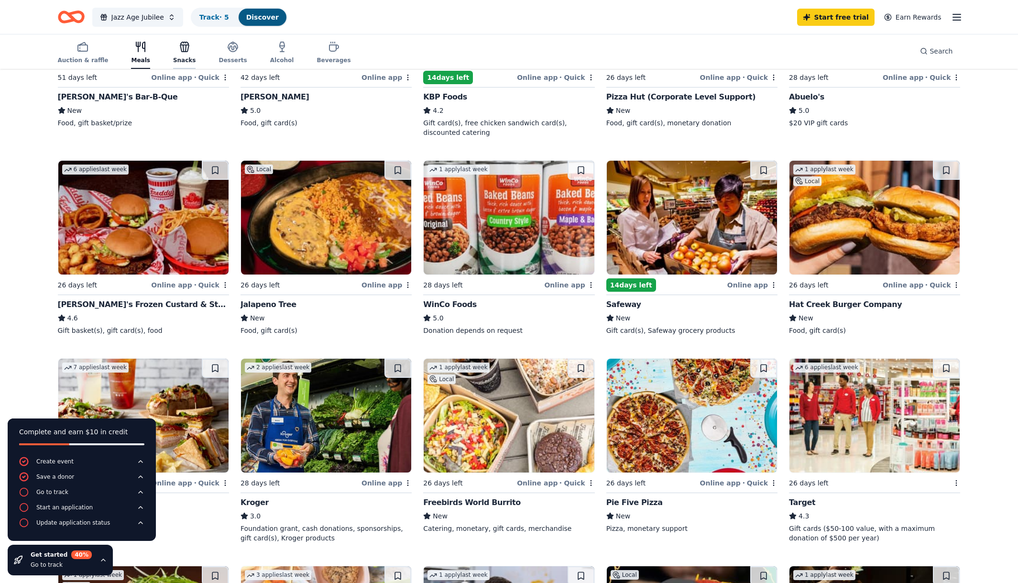
click at [173, 56] on div "Snacks" at bounding box center [184, 52] width 23 height 23
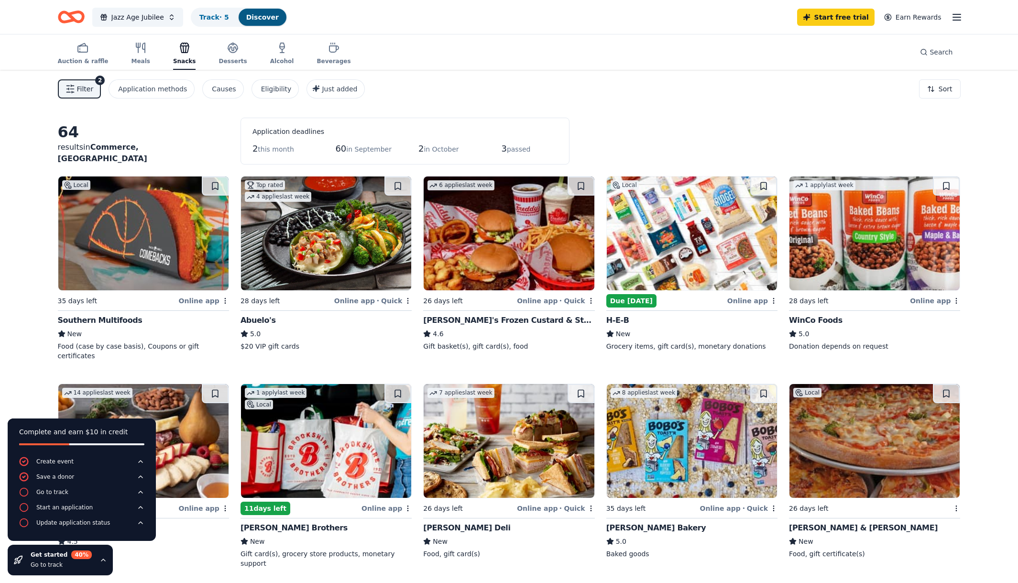
click at [393, 51] on div "Auction & raffle Meals Snacks Desserts Alcohol Beverages Search" at bounding box center [509, 51] width 903 height 35
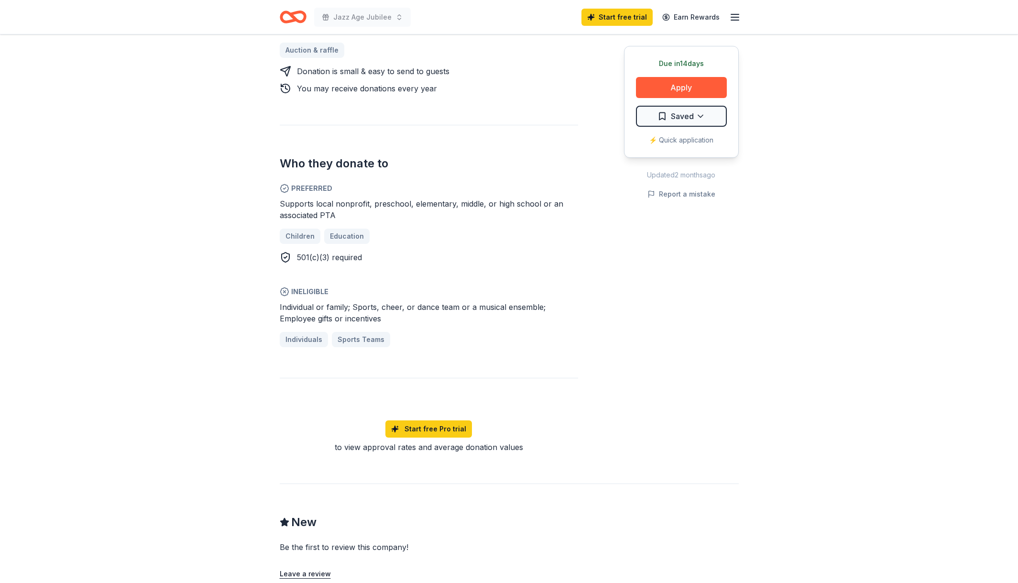
scroll to position [191, 0]
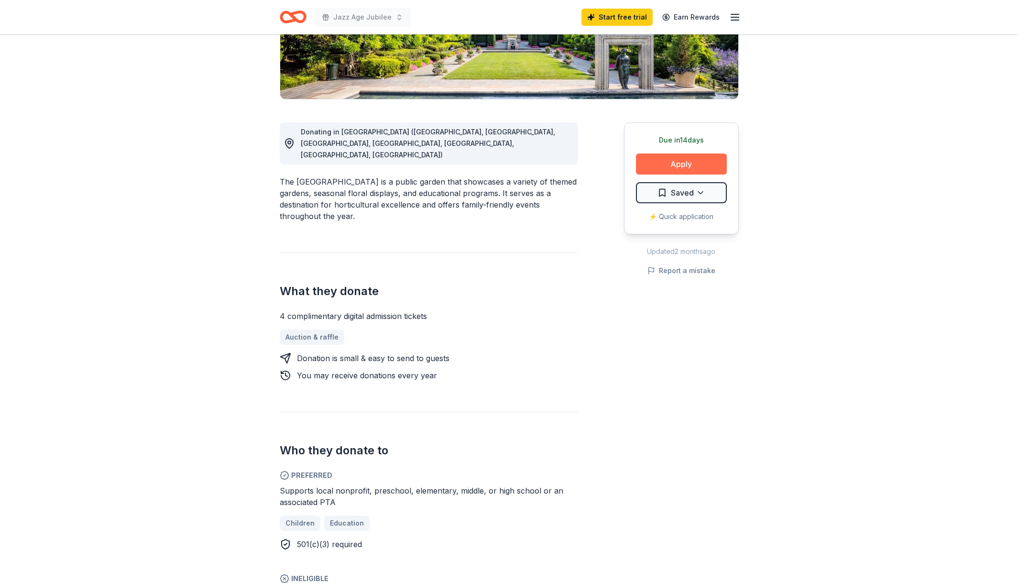
click at [690, 165] on button "Apply" at bounding box center [681, 164] width 91 height 21
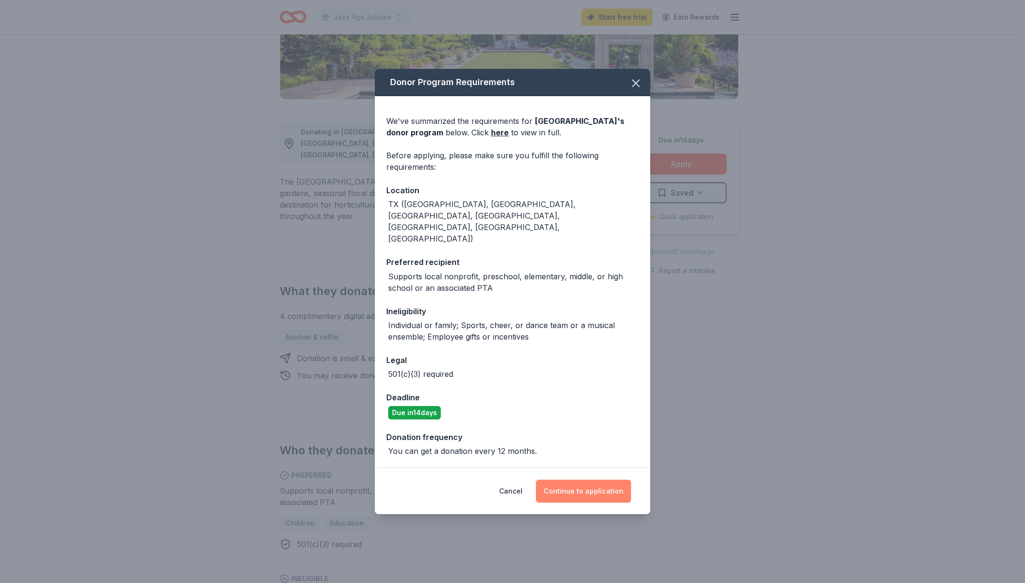
click at [604, 484] on button "Continue to application" at bounding box center [583, 491] width 95 height 23
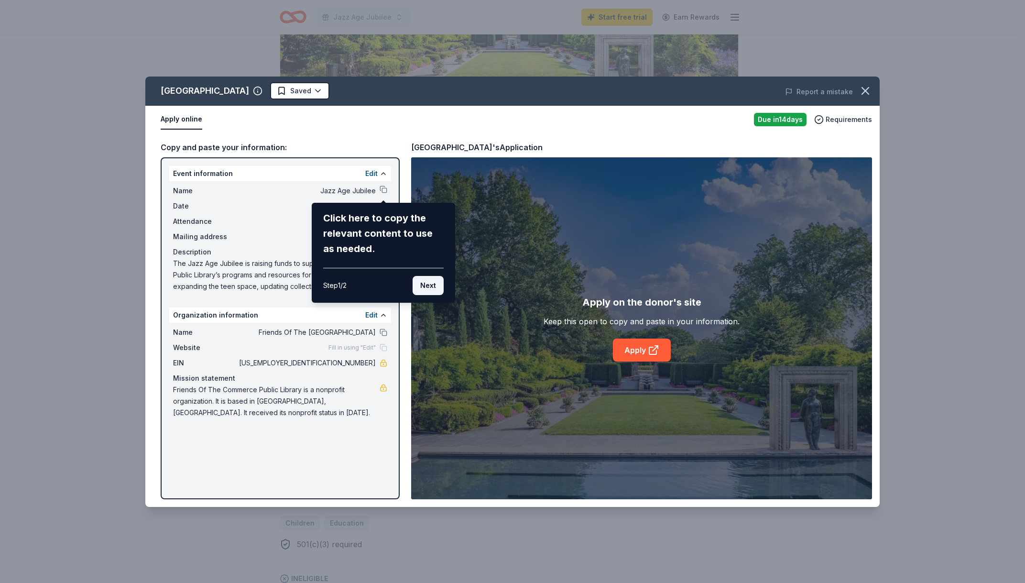
click at [428, 282] on button "Next" at bounding box center [428, 285] width 31 height 19
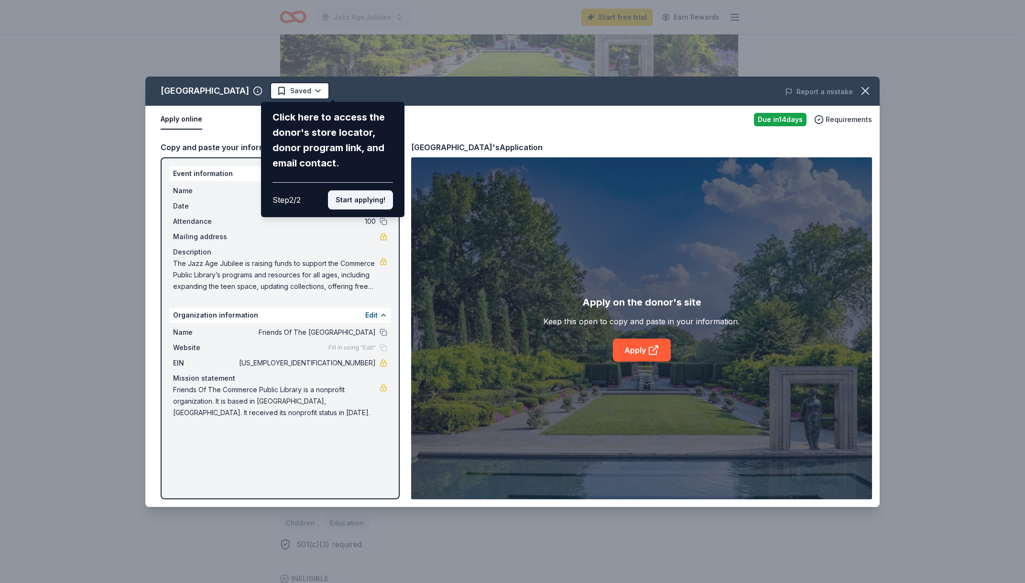
click at [361, 205] on button "Start applying!" at bounding box center [360, 199] width 65 height 19
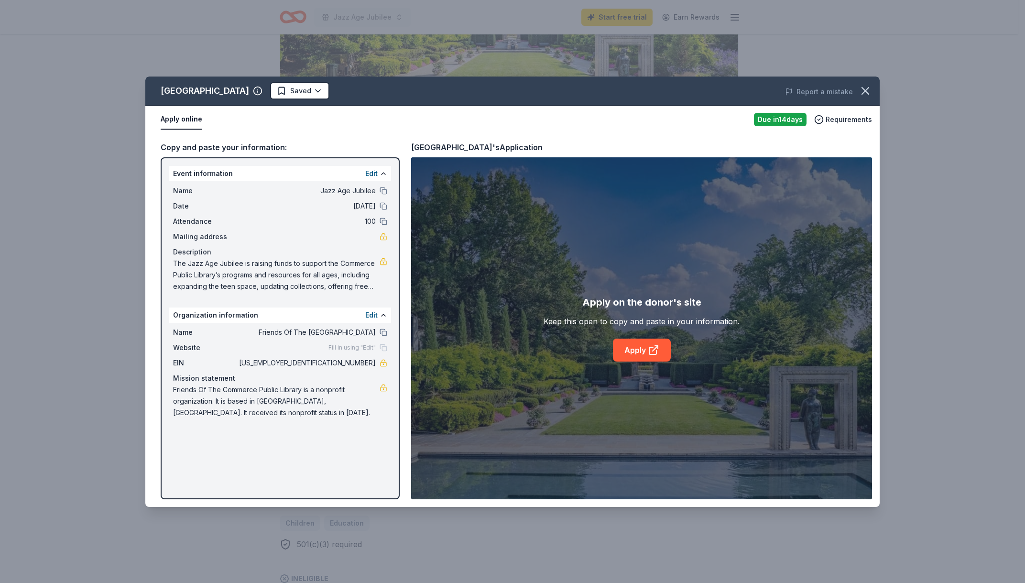
click at [628, 347] on div "[GEOGRAPHIC_DATA] Saved Report a mistake Apply online Due [DATE] Requirements C…" at bounding box center [512, 292] width 735 height 430
click at [651, 351] on icon at bounding box center [653, 349] width 11 height 11
click at [863, 94] on icon "button" at bounding box center [865, 91] width 7 height 7
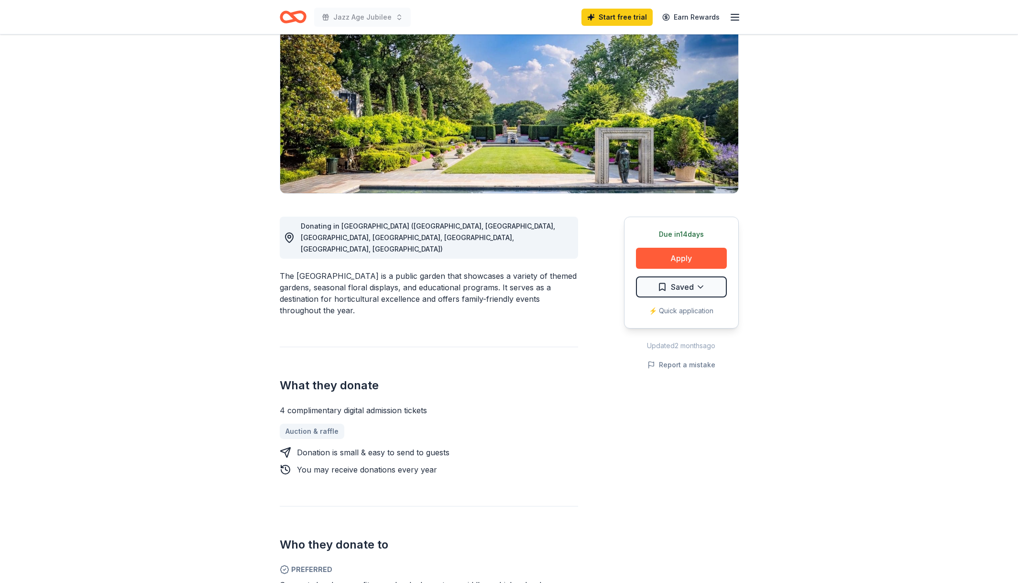
scroll to position [0, 0]
